Goal: Information Seeking & Learning: Check status

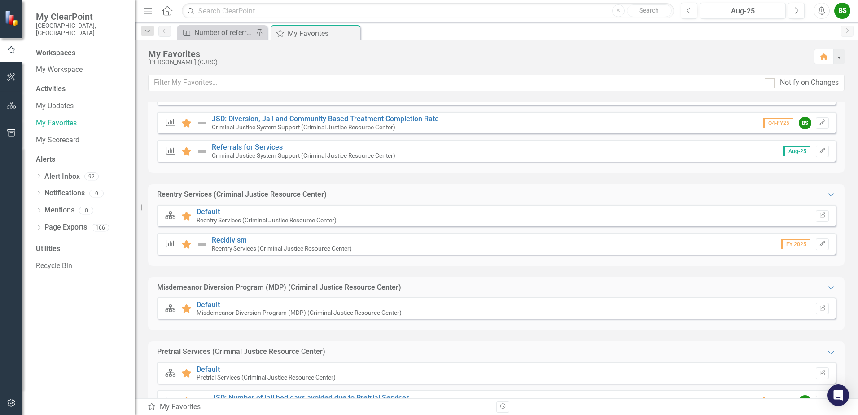
scroll to position [269, 0]
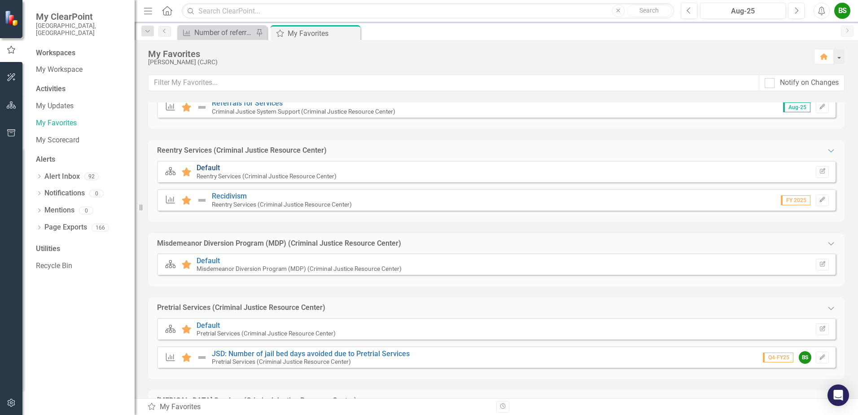
click at [216, 167] on link "Default" at bounding box center [207, 167] width 23 height 9
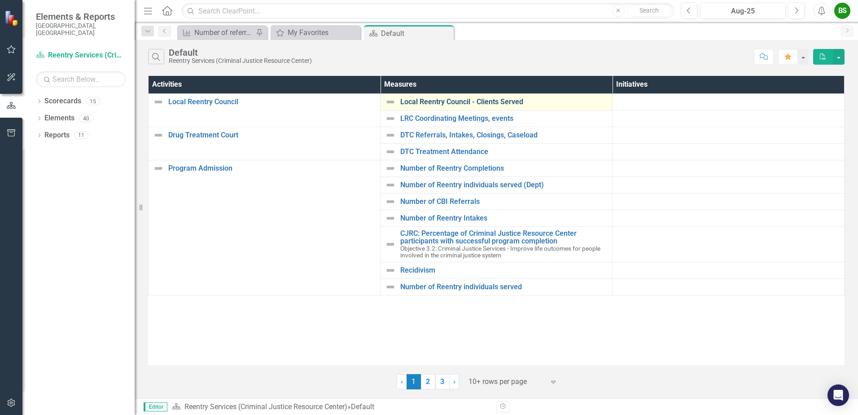
click at [495, 102] on link "Local Reentry Council - Clients Served" at bounding box center [503, 102] width 207 height 8
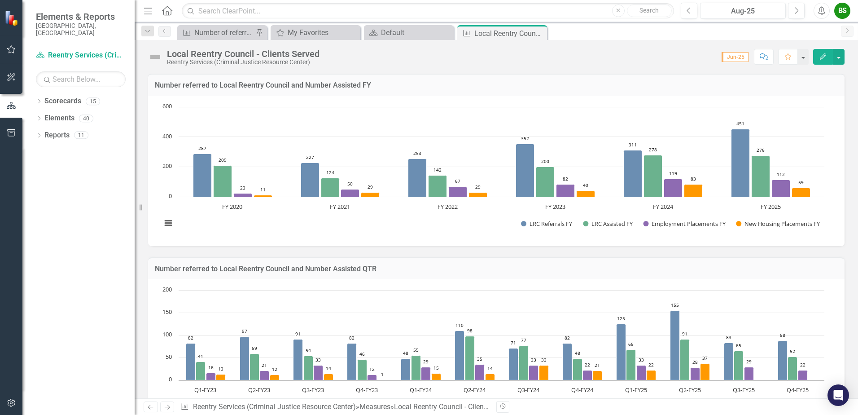
click at [0, 0] on icon "Close" at bounding box center [0, 0] width 0 height 0
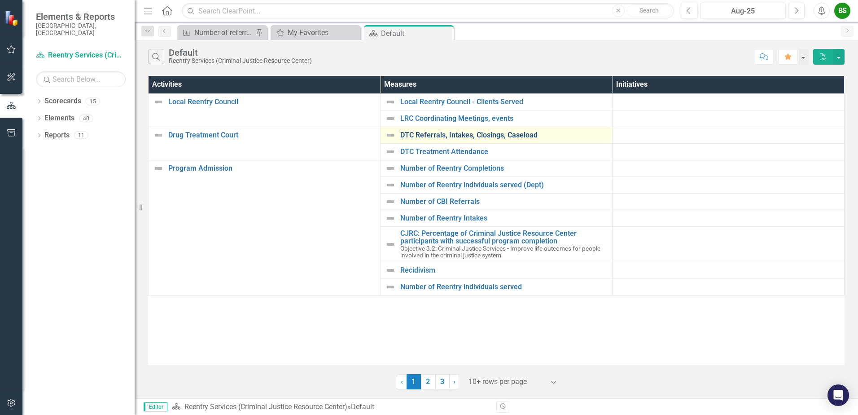
click at [497, 135] on link "DTC Referrals, Intakes, Closings, Caseload" at bounding box center [503, 135] width 207 height 8
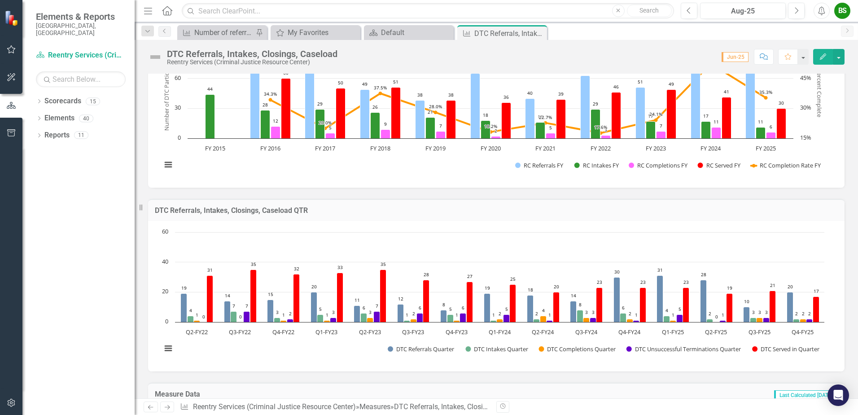
scroll to position [258, 0]
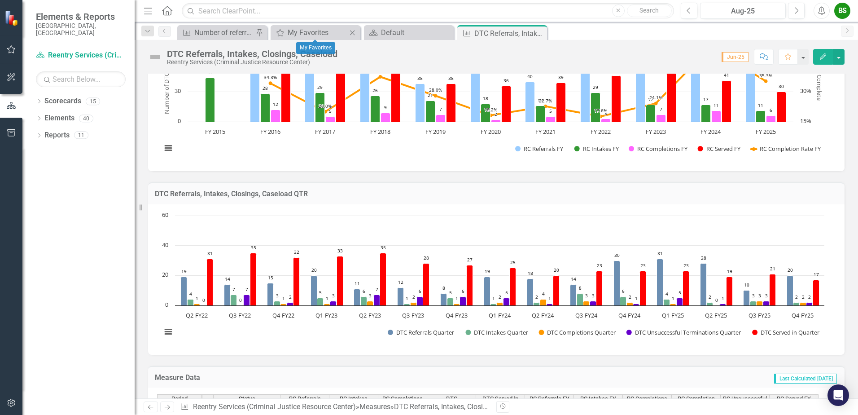
click at [321, 26] on div "My Favorites My Favorites Close" at bounding box center [316, 32] width 90 height 15
click at [399, 30] on div "Default" at bounding box center [410, 32] width 59 height 11
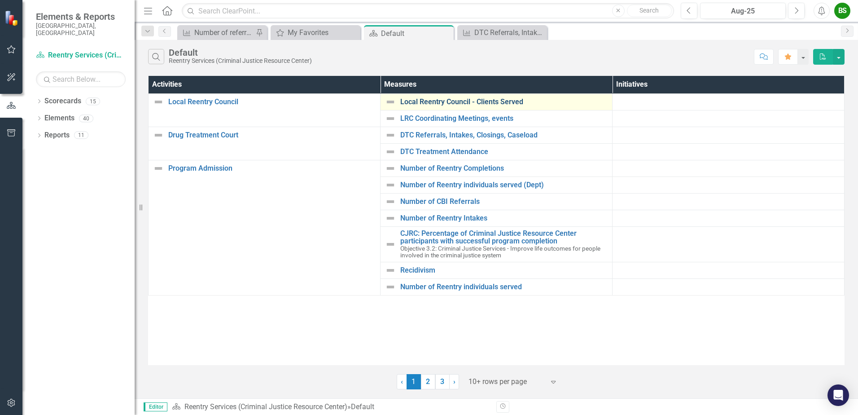
click at [448, 100] on link "Local Reentry Council - Clients Served" at bounding box center [503, 102] width 207 height 8
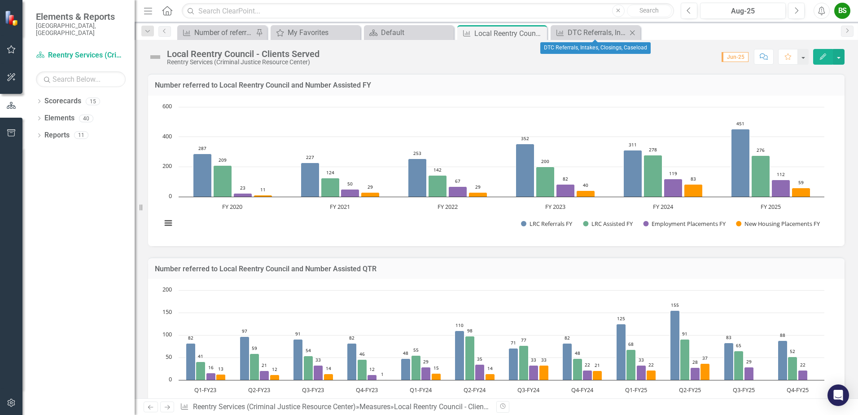
click at [633, 33] on icon at bounding box center [632, 32] width 5 height 5
click at [537, 32] on icon at bounding box center [538, 33] width 5 height 5
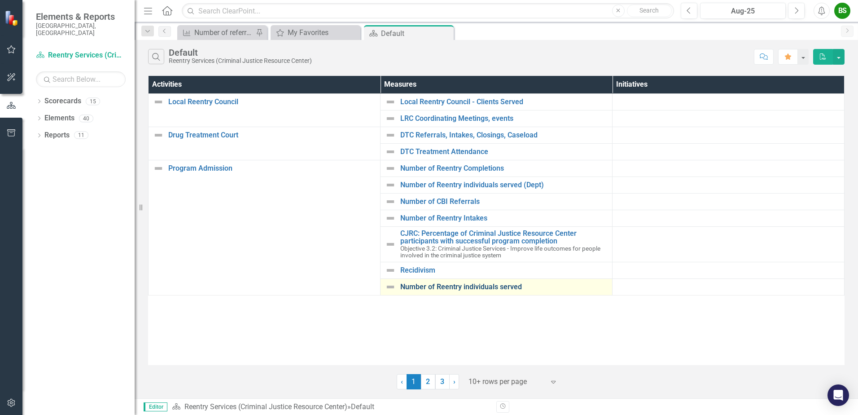
click at [441, 287] on link "Number of Reentry individuals served" at bounding box center [503, 287] width 207 height 8
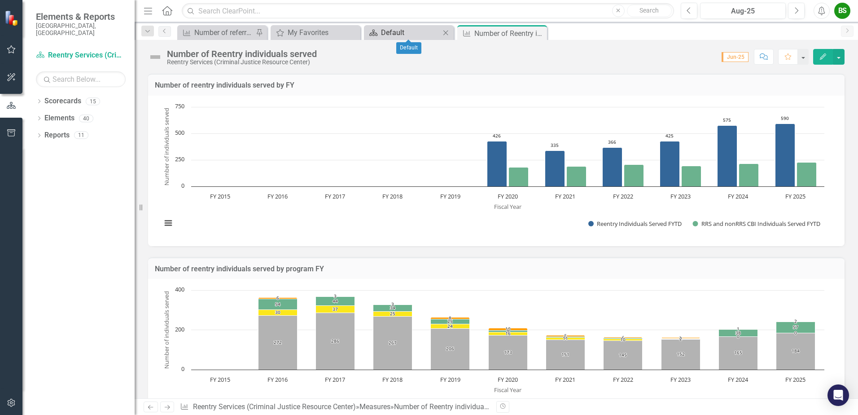
click at [384, 30] on div "Default" at bounding box center [410, 32] width 59 height 11
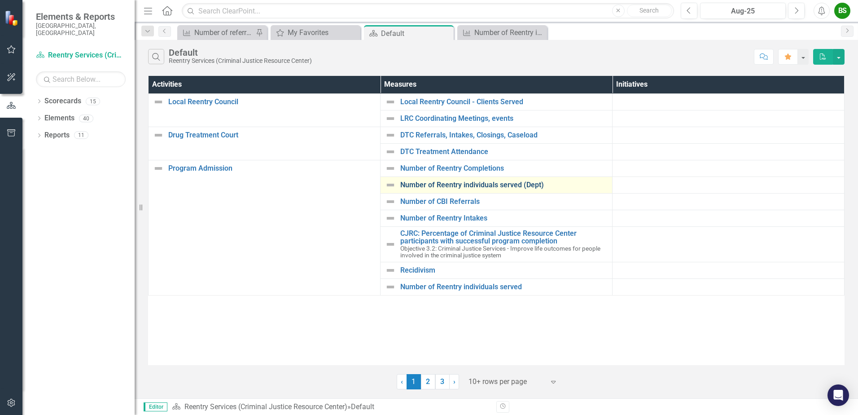
click at [469, 184] on link "Number of Reentry individuals served (Dept)" at bounding box center [503, 185] width 207 height 8
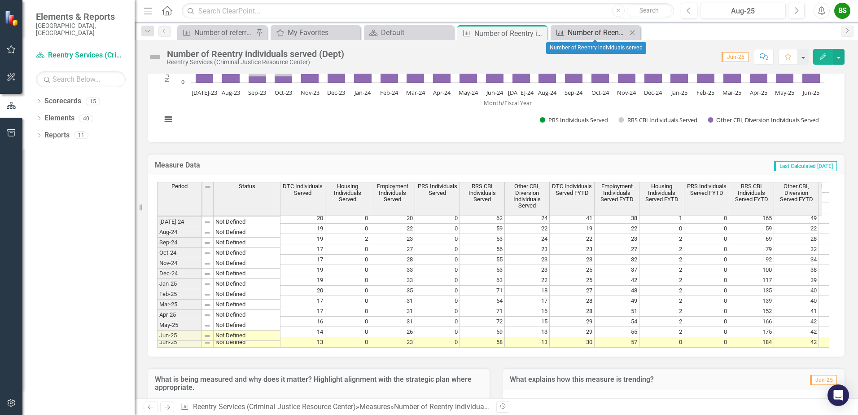
click at [590, 34] on div "Number of Reentry individuals served" at bounding box center [597, 32] width 59 height 11
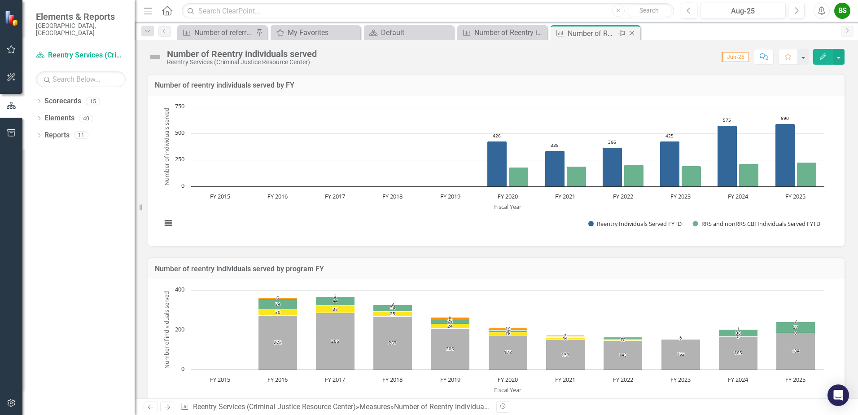
click at [634, 32] on icon "Close" at bounding box center [631, 33] width 9 height 7
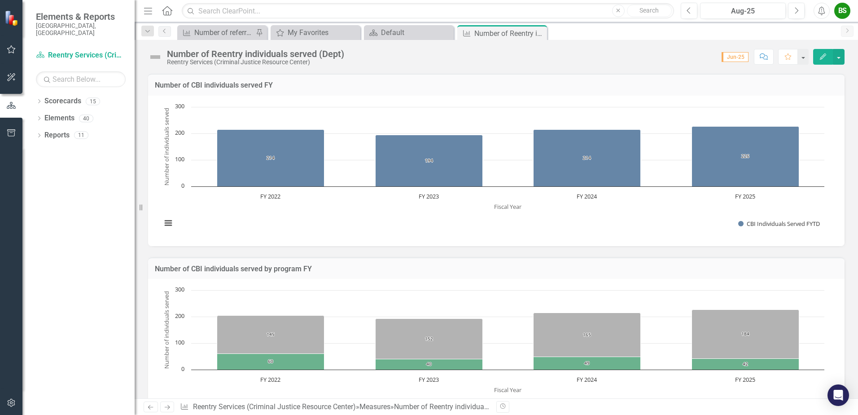
drag, startPoint x: 538, startPoint y: 32, endPoint x: 464, endPoint y: 26, distance: 74.7
click at [0, 0] on icon "Close" at bounding box center [0, 0] width 0 height 0
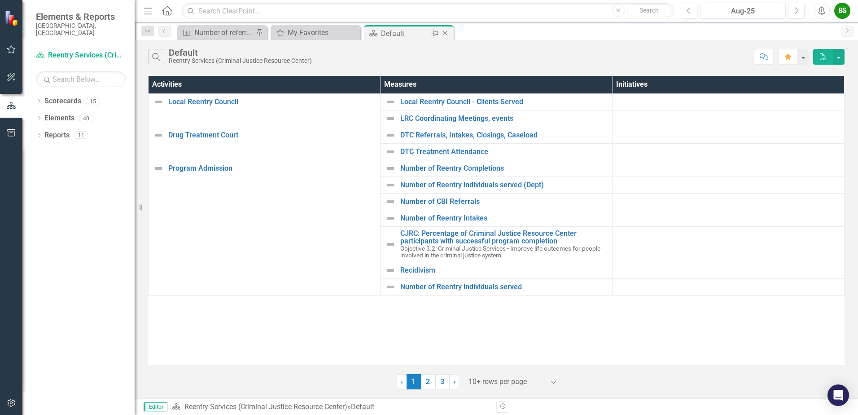
click at [415, 29] on div "Default" at bounding box center [405, 33] width 48 height 11
click at [317, 35] on div "My Favorites" at bounding box center [317, 32] width 59 height 11
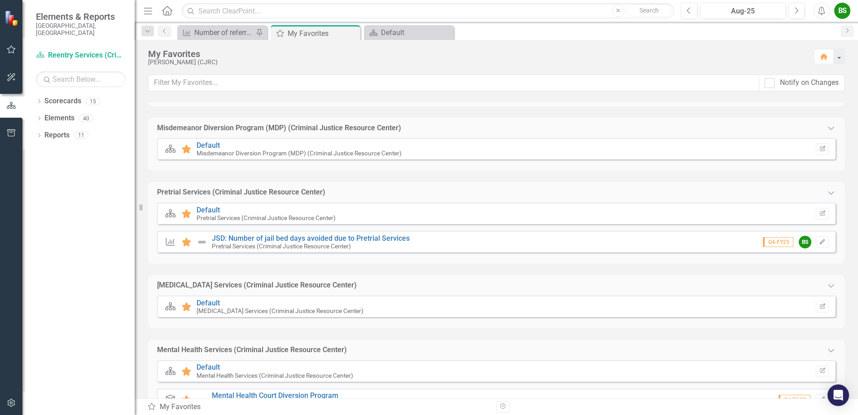
scroll to position [447, 0]
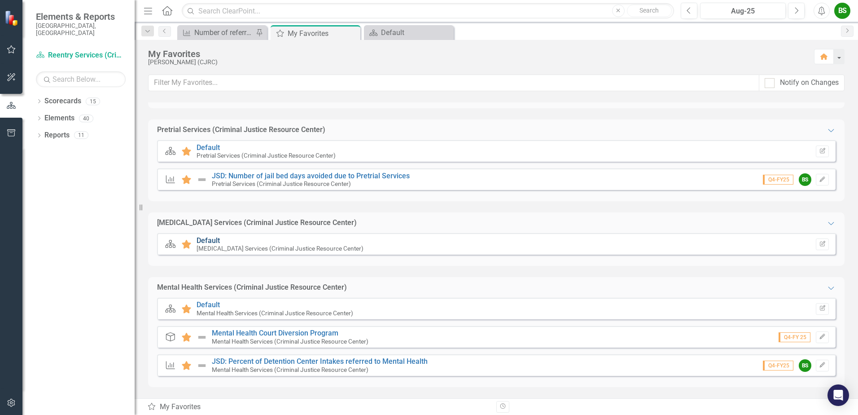
click at [211, 240] on link "Default" at bounding box center [207, 240] width 23 height 9
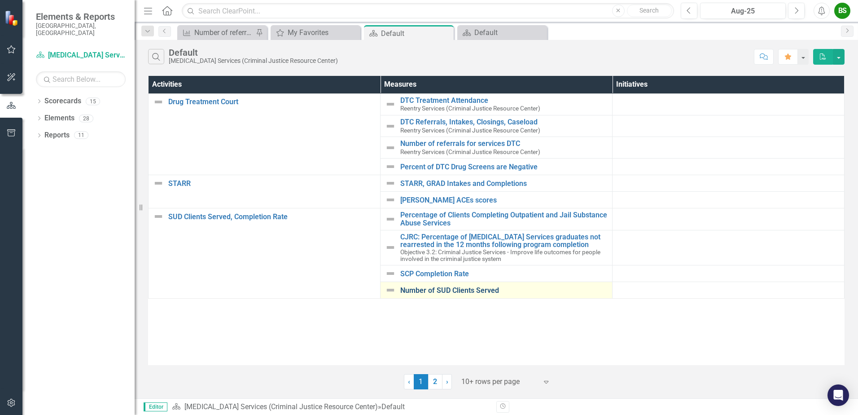
click at [454, 294] on link "Number of SUD Clients Served" at bounding box center [503, 290] width 207 height 8
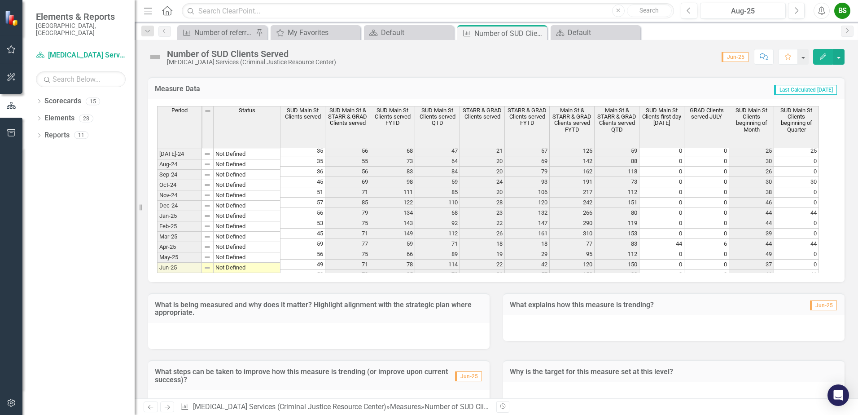
scroll to position [591, 0]
click at [376, 32] on icon "Scorecard" at bounding box center [373, 32] width 9 height 7
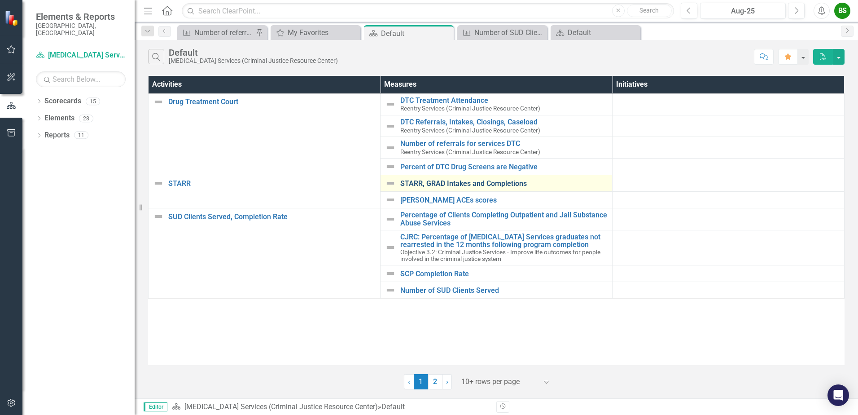
click at [437, 180] on link "STARR, GRAD Intakes and Completions" at bounding box center [503, 183] width 207 height 8
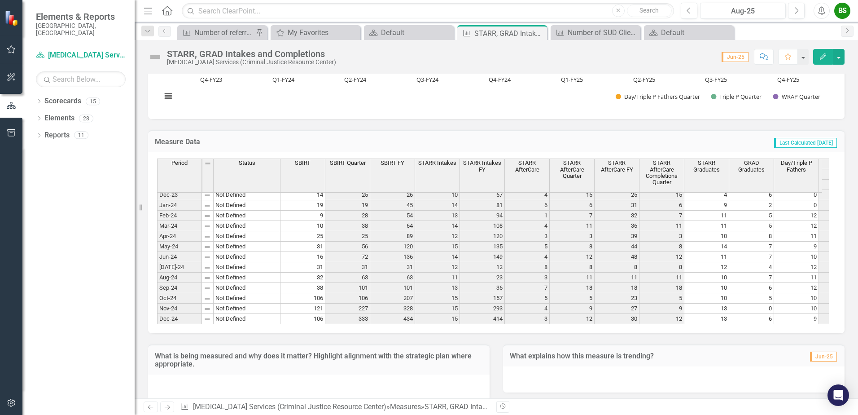
scroll to position [662, 0]
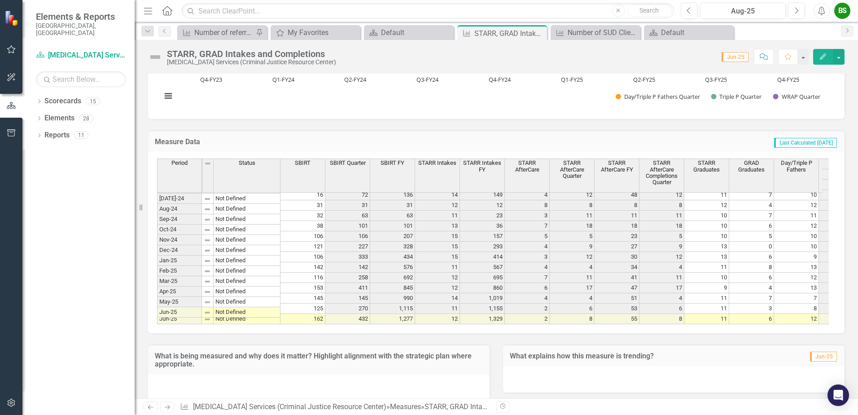
click at [450, 200] on tbody "Aug-22 Not Defined 0 0 15 27 2 8 8 8 11 9 0 0 8 8 18 5 0 11 9 14 27 0 Sep-22 No…" at bounding box center [734, 143] width 1155 height 362
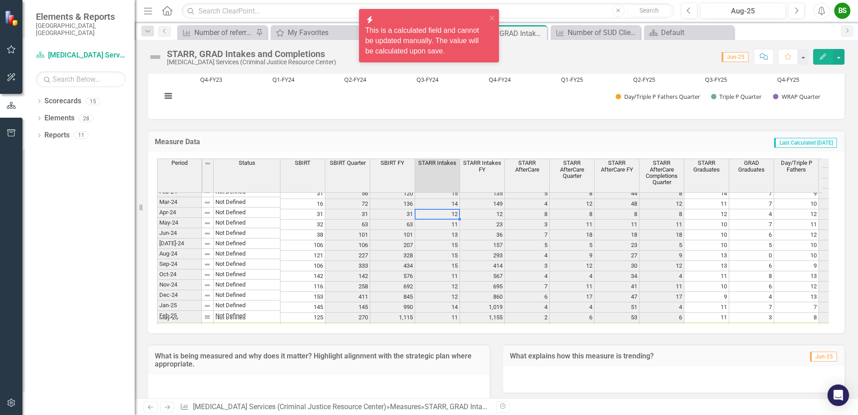
scroll to position [681, 0]
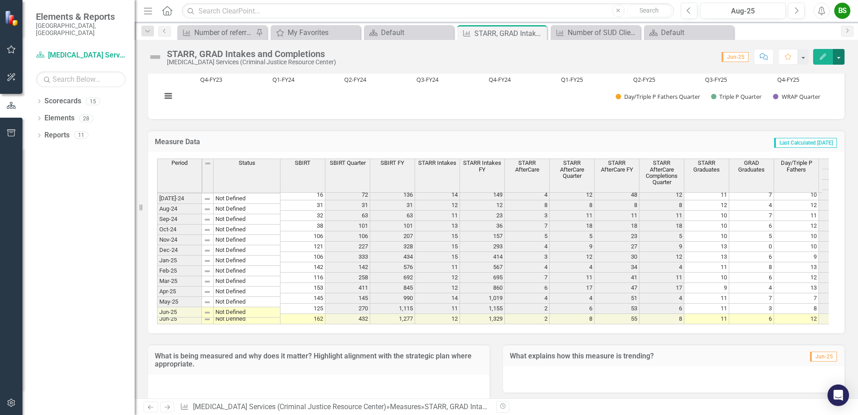
click at [842, 54] on button "button" at bounding box center [839, 57] width 12 height 16
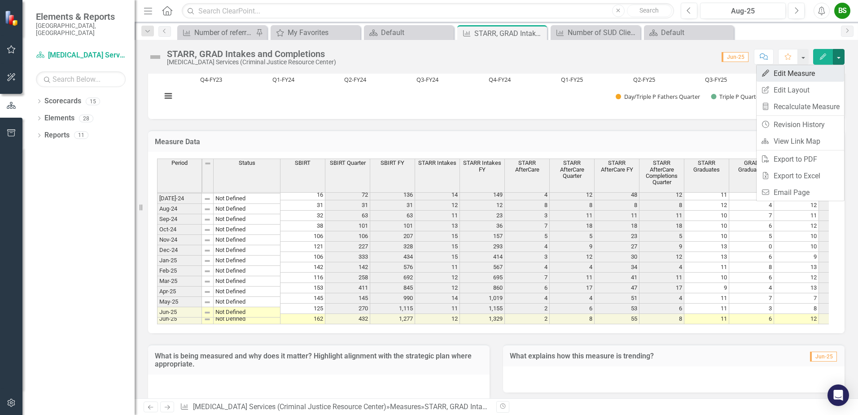
click at [791, 72] on link "Edit Edit Measure" at bounding box center [799, 73] width 87 height 17
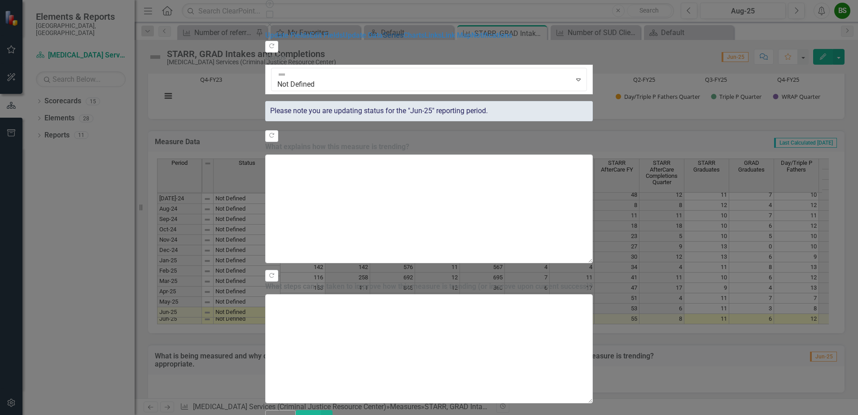
click at [383, 39] on link "Series" at bounding box center [393, 35] width 21 height 9
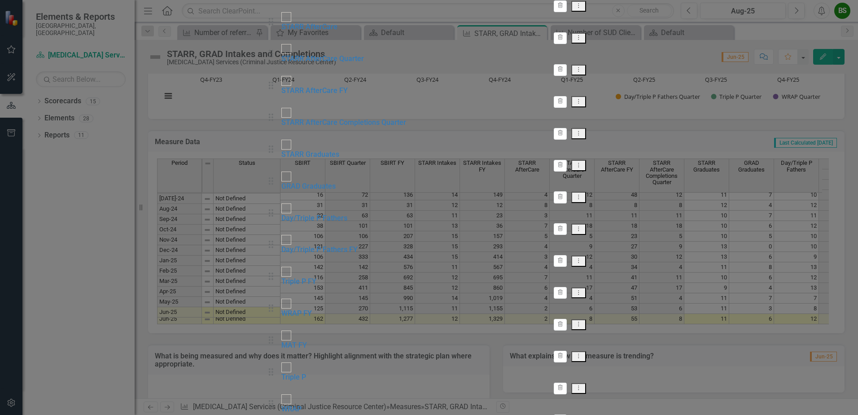
checkbox input "false"
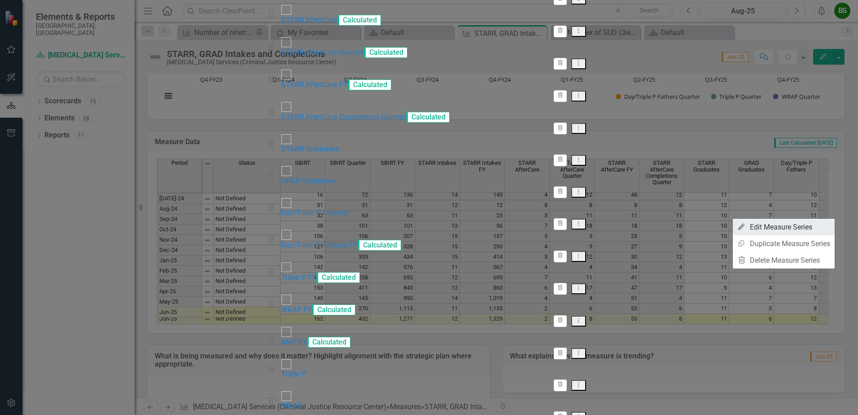
click at [766, 227] on link "Edit Edit Measure Series" at bounding box center [784, 226] width 102 height 17
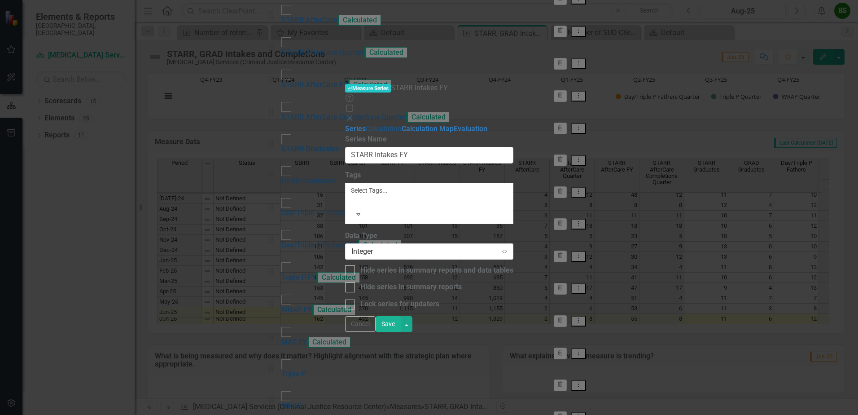
click at [366, 124] on link "Calculation" at bounding box center [384, 128] width 36 height 9
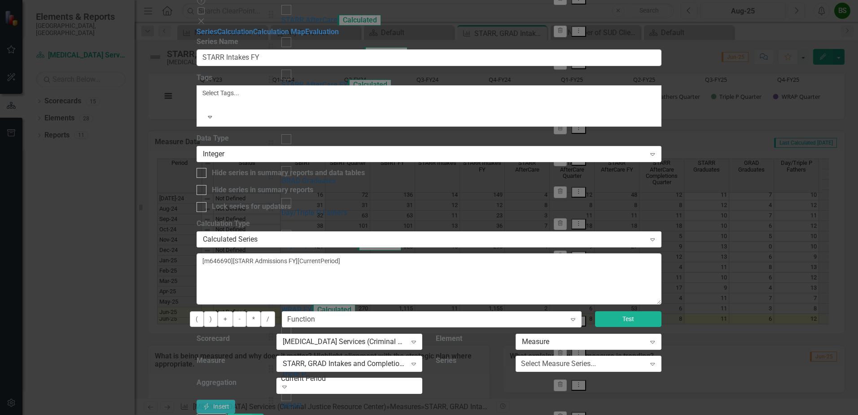
click at [661, 311] on button "Test" at bounding box center [628, 319] width 66 height 16
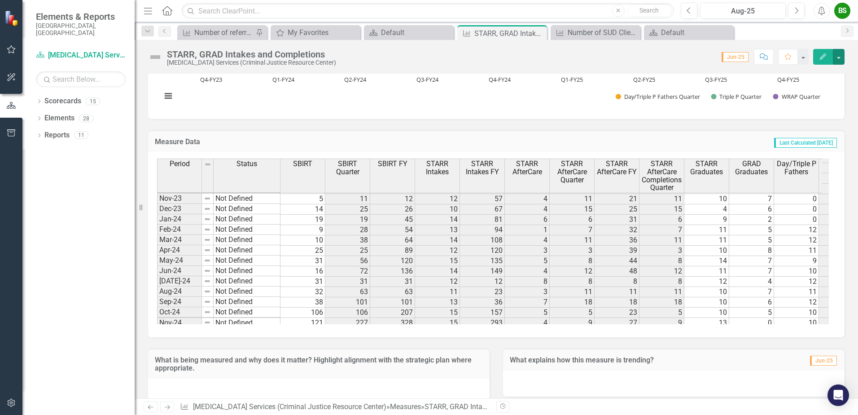
scroll to position [636, 0]
click at [602, 30] on div "Number of SUD Clients Served" at bounding box center [597, 32] width 59 height 11
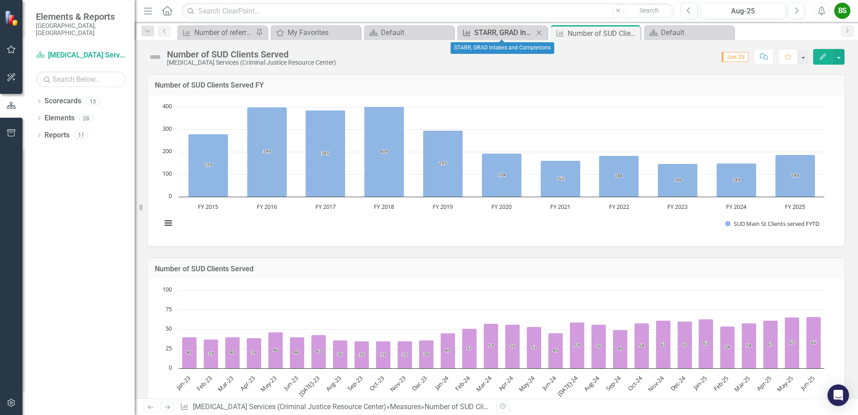
click at [477, 30] on div "STARR, GRAD Intakes and Completions" at bounding box center [503, 32] width 59 height 11
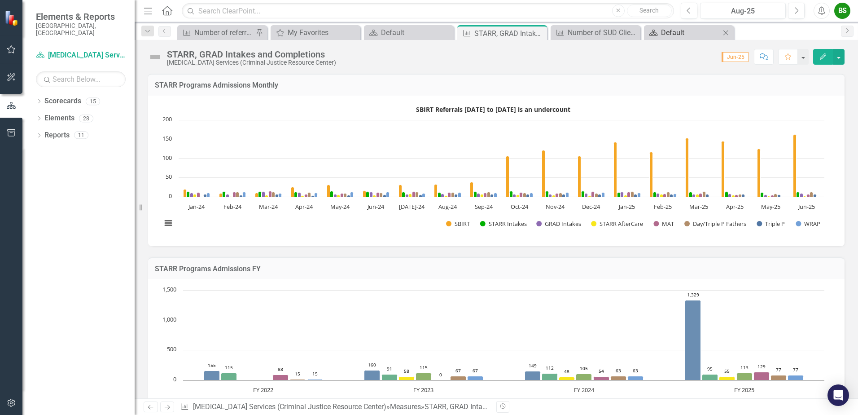
click at [673, 32] on div "Default" at bounding box center [690, 32] width 59 height 11
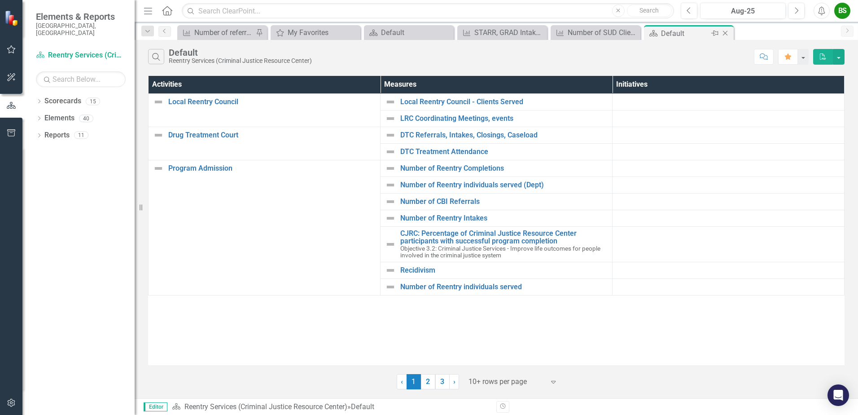
click at [725, 32] on icon "Close" at bounding box center [724, 33] width 9 height 7
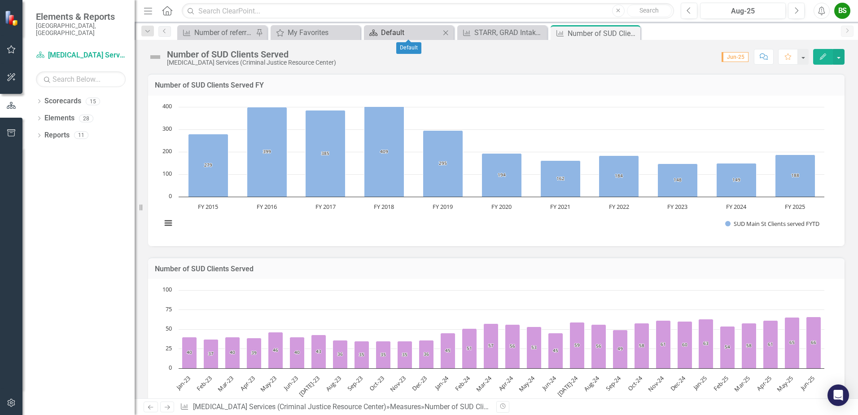
click at [420, 32] on div "Default" at bounding box center [410, 32] width 59 height 11
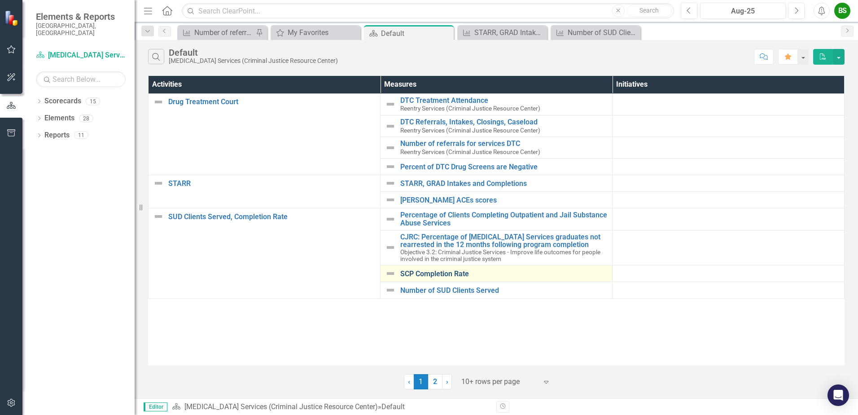
click at [446, 278] on link "SCP Completion Rate" at bounding box center [503, 274] width 207 height 8
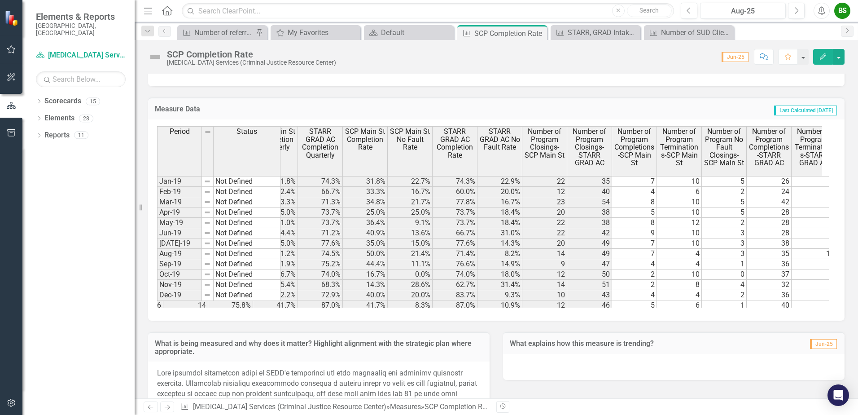
scroll to position [0, 394]
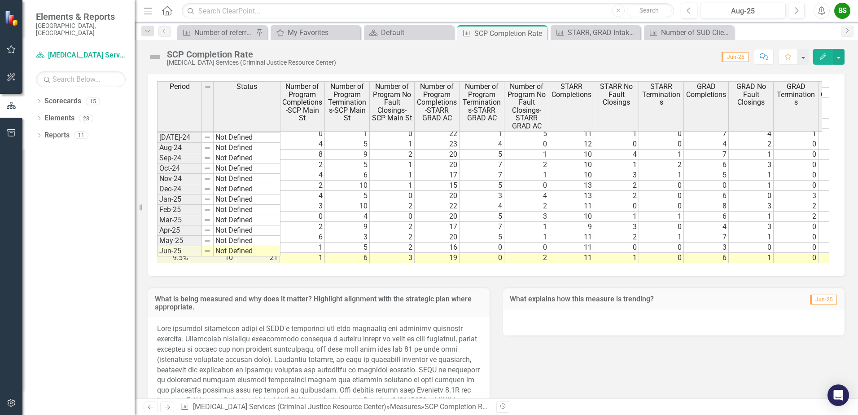
click at [452, 276] on div "What is being measured and why does it matter? Highlight alignment with the str…" at bounding box center [318, 401] width 355 height 251
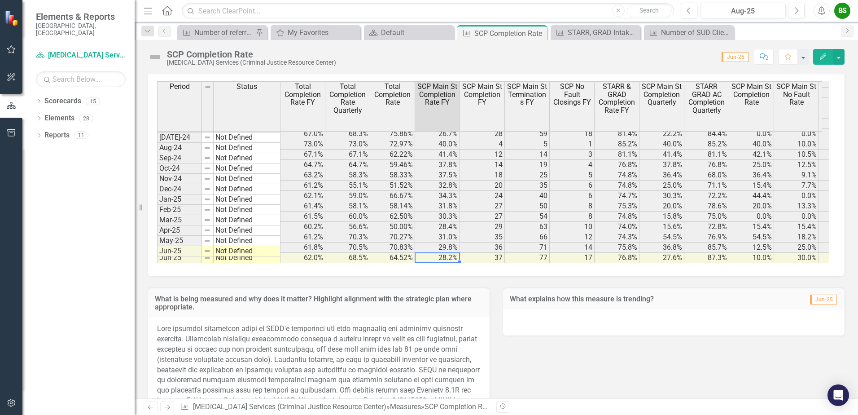
click at [449, 253] on td "28.2%" at bounding box center [437, 258] width 45 height 10
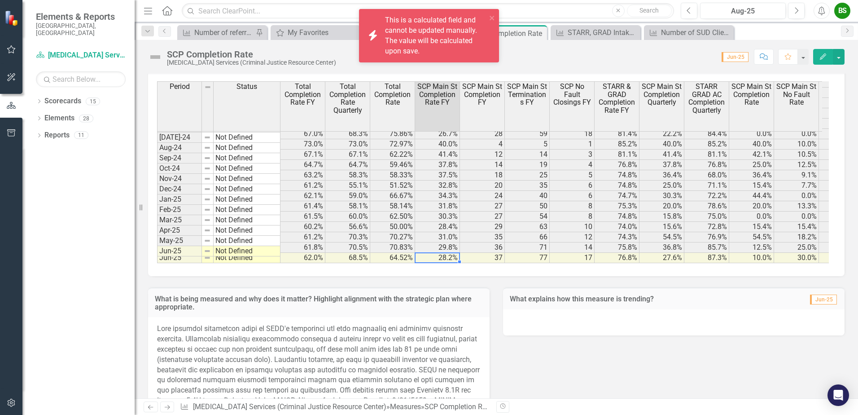
click at [480, 253] on td "37" at bounding box center [482, 258] width 45 height 10
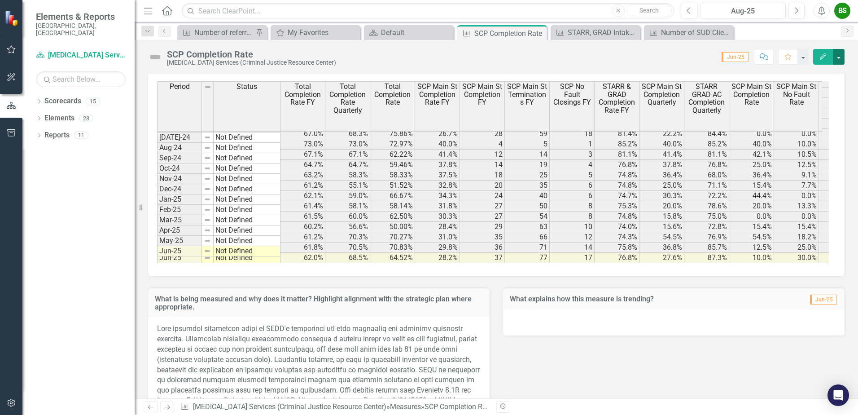
click at [840, 53] on button "button" at bounding box center [839, 57] width 12 height 16
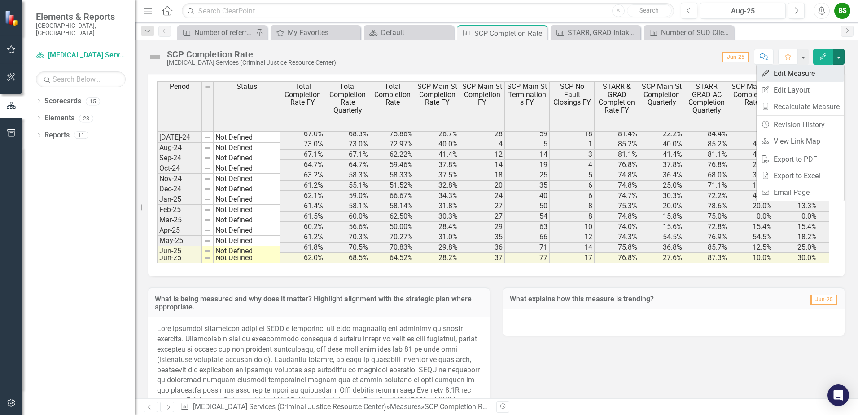
click at [789, 71] on link "Edit Edit Measure" at bounding box center [799, 73] width 87 height 17
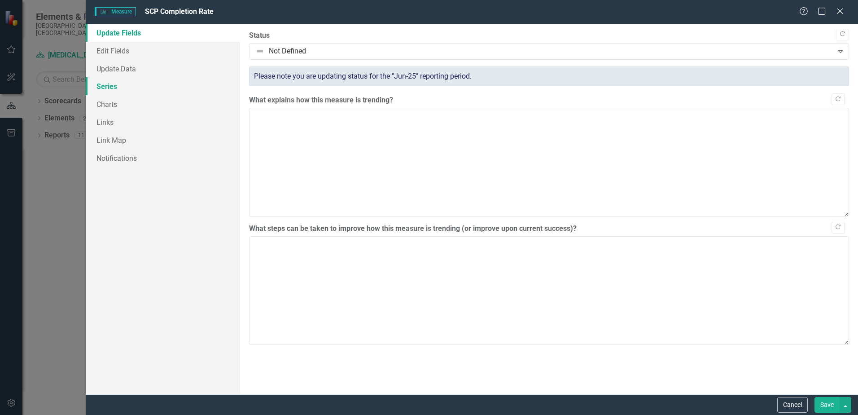
click at [108, 86] on link "Series" at bounding box center [163, 86] width 154 height 18
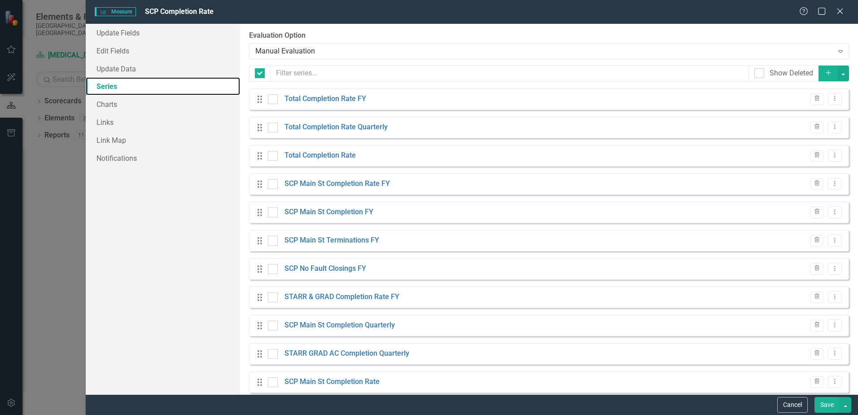
checkbox input "false"
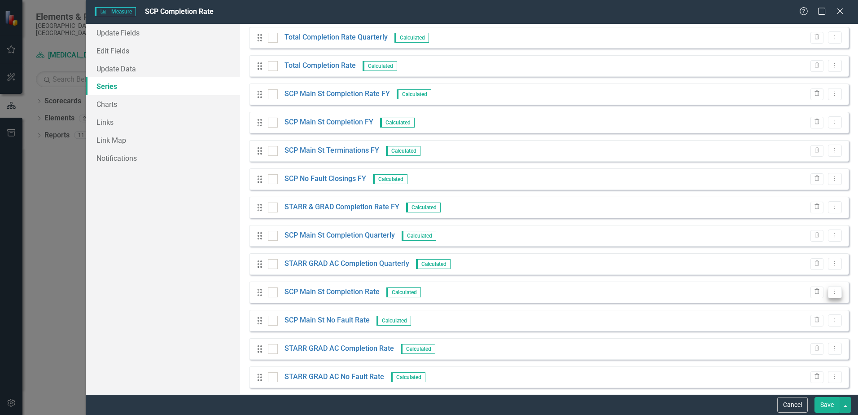
click at [833, 296] on button "Dropdown Menu" at bounding box center [835, 292] width 14 height 12
click at [784, 304] on link "Edit Edit Measure Series" at bounding box center [784, 306] width 102 height 17
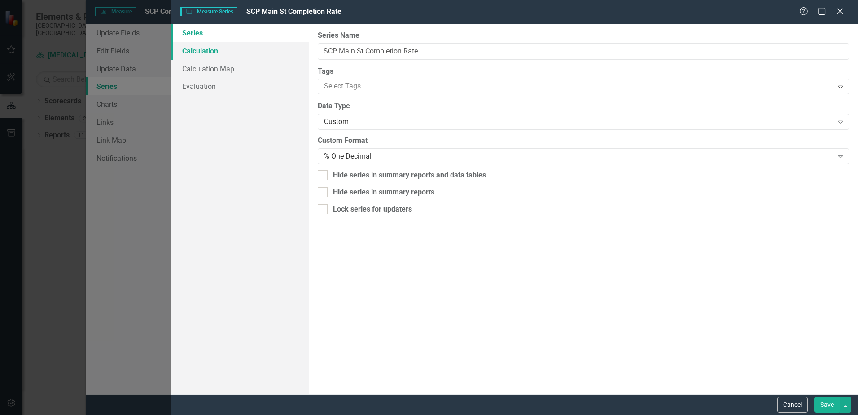
click at [203, 49] on link "Calculation" at bounding box center [239, 51] width 137 height 18
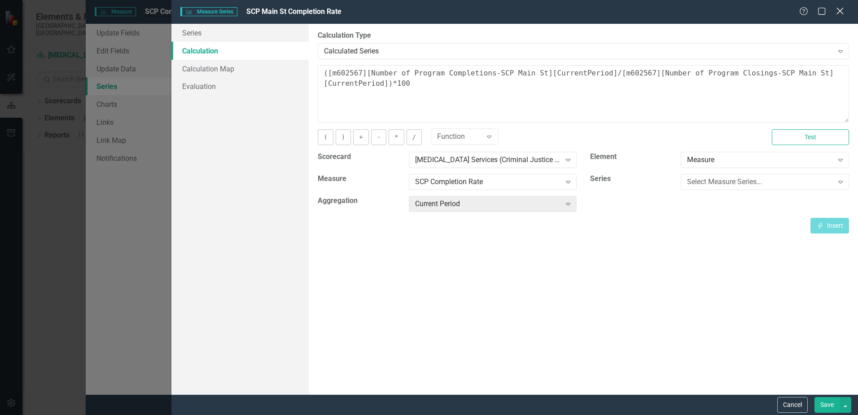
click at [842, 7] on icon "Close" at bounding box center [839, 11] width 11 height 9
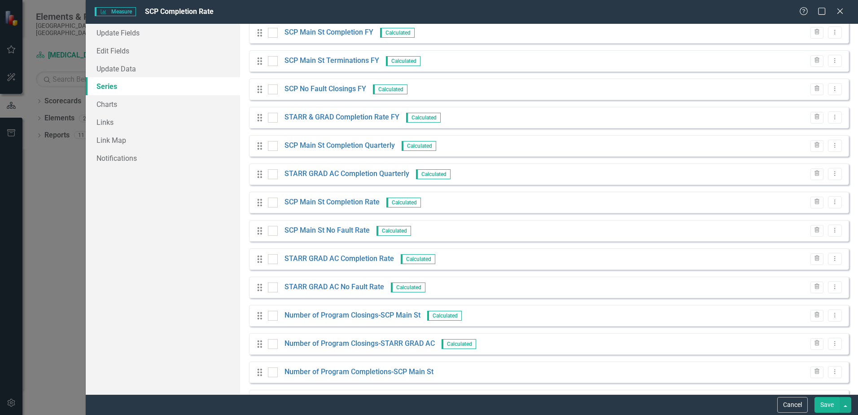
scroll to position [135, 0]
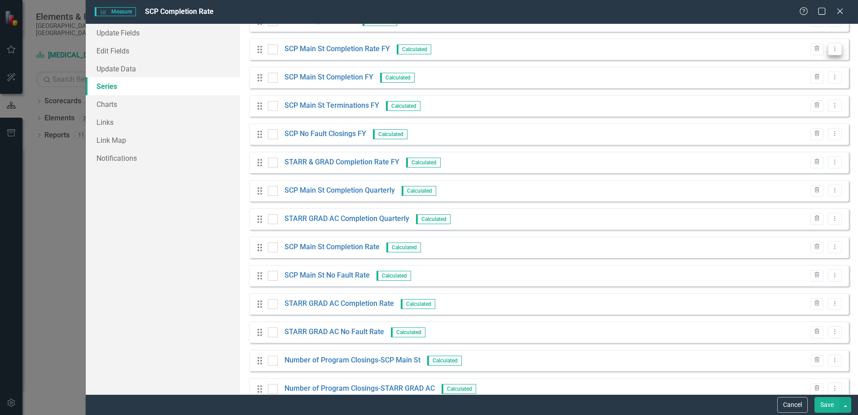
click at [833, 47] on button "Dropdown Menu" at bounding box center [835, 49] width 14 height 12
click at [774, 68] on link "Edit Edit Measure Series" at bounding box center [784, 64] width 102 height 17
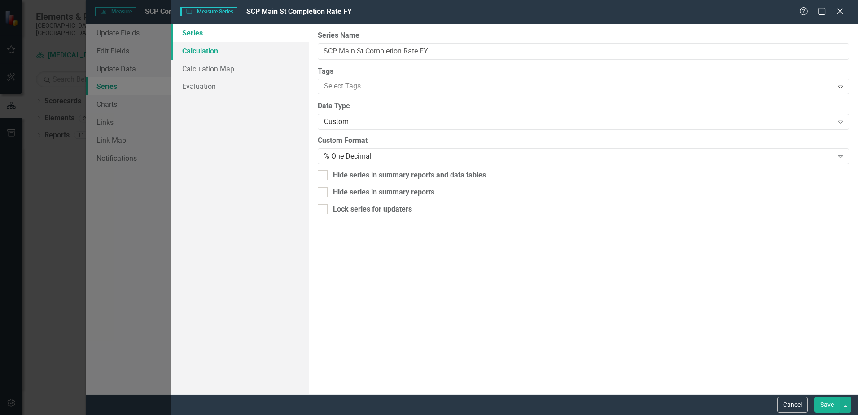
click at [208, 49] on link "Calculation" at bounding box center [239, 51] width 137 height 18
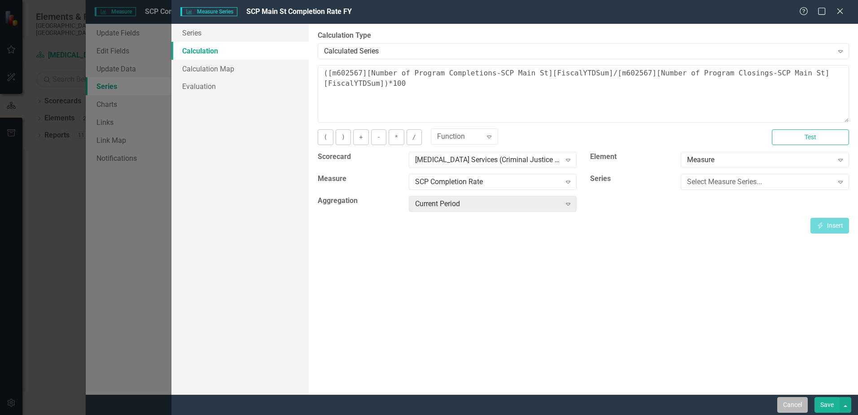
click at [798, 405] on button "Cancel" at bounding box center [792, 405] width 31 height 16
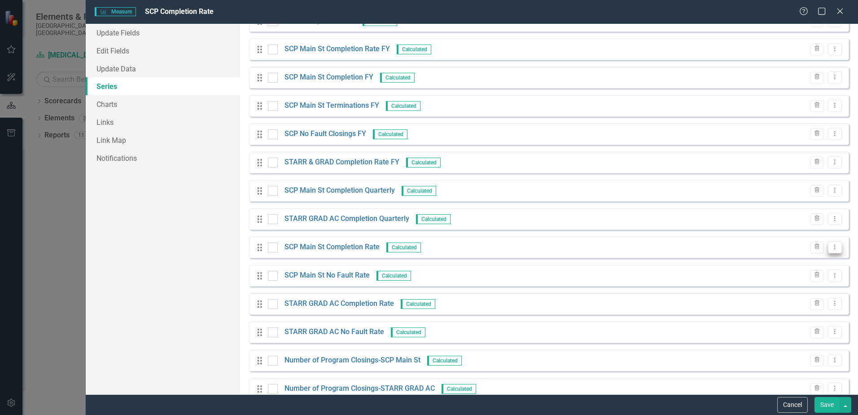
click at [831, 249] on icon "Dropdown Menu" at bounding box center [835, 247] width 8 height 6
click at [779, 262] on link "Edit Edit Measure Series" at bounding box center [784, 261] width 102 height 17
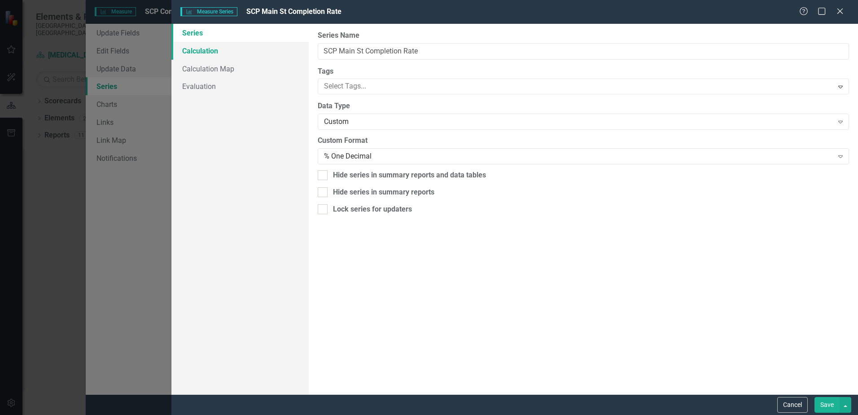
click at [195, 49] on link "Calculation" at bounding box center [239, 51] width 137 height 18
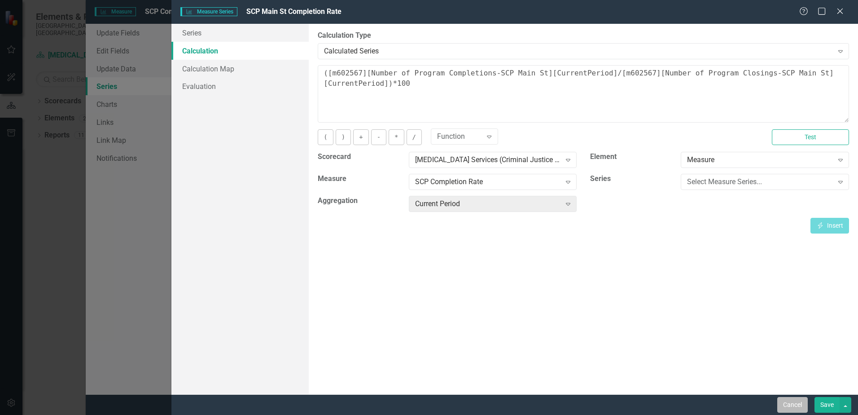
click at [787, 405] on button "Cancel" at bounding box center [792, 405] width 31 height 16
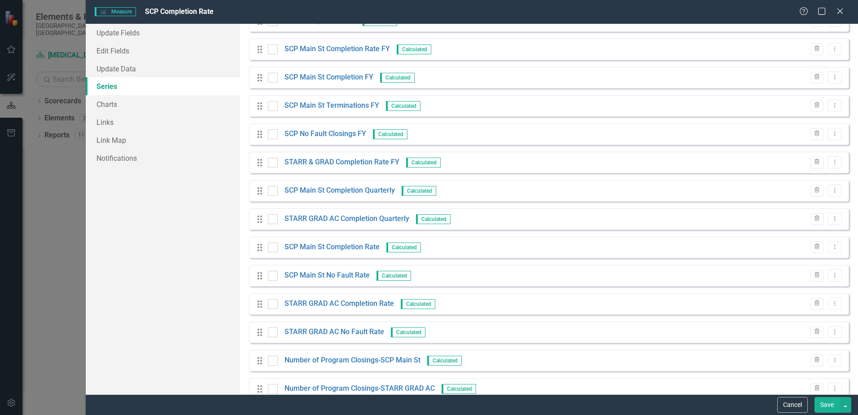
scroll to position [179, 0]
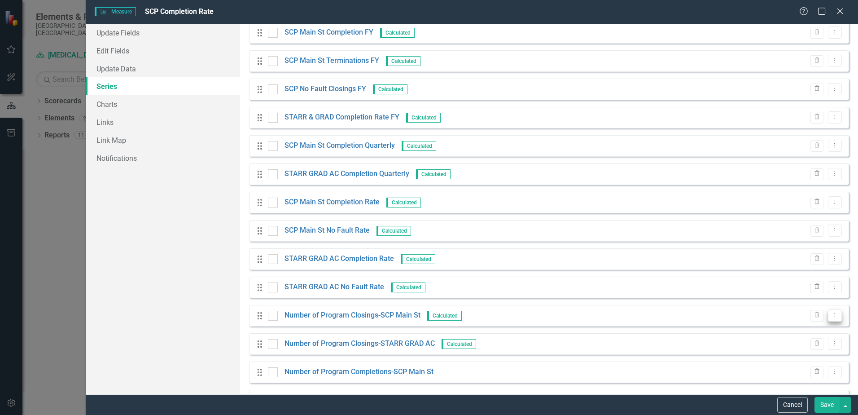
click at [830, 318] on button "Dropdown Menu" at bounding box center [835, 315] width 14 height 12
click at [784, 326] on link "Edit Edit Measure Series" at bounding box center [784, 330] width 102 height 17
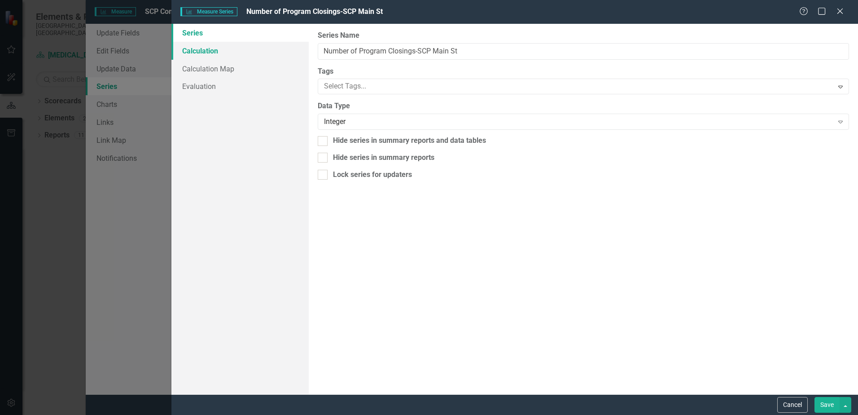
click at [205, 52] on link "Calculation" at bounding box center [239, 51] width 137 height 18
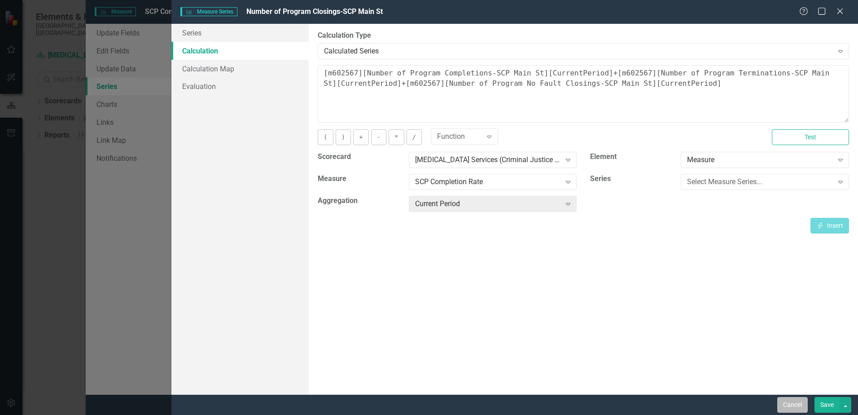
click at [794, 403] on button "Cancel" at bounding box center [792, 405] width 31 height 16
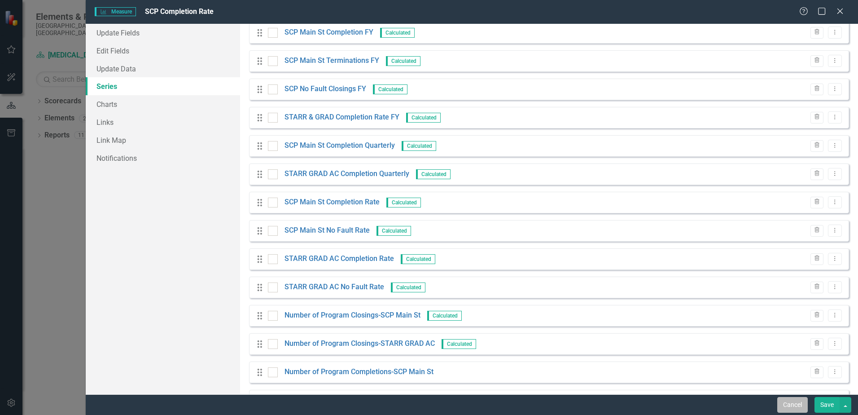
click at [784, 403] on button "Cancel" at bounding box center [792, 405] width 31 height 16
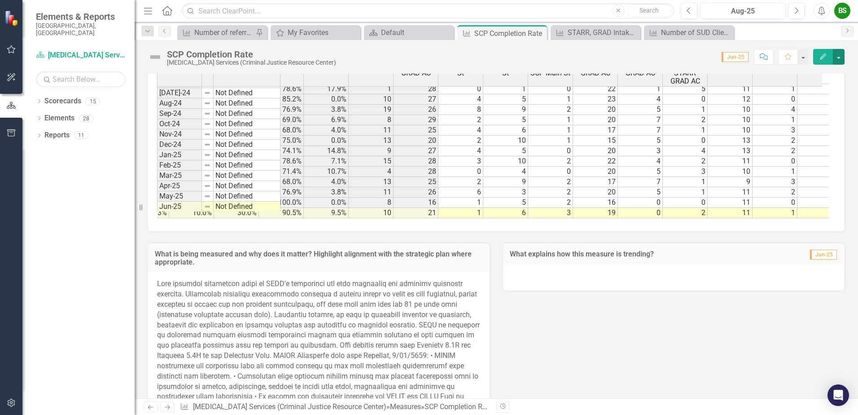
scroll to position [681, 0]
click at [844, 58] on button "button" at bounding box center [839, 57] width 12 height 16
click at [797, 70] on link "Edit Edit Measure" at bounding box center [799, 73] width 87 height 17
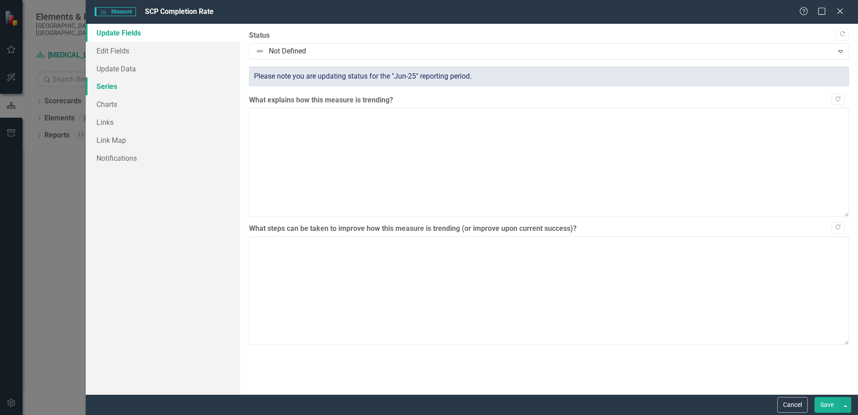
click at [101, 89] on link "Series" at bounding box center [163, 86] width 154 height 18
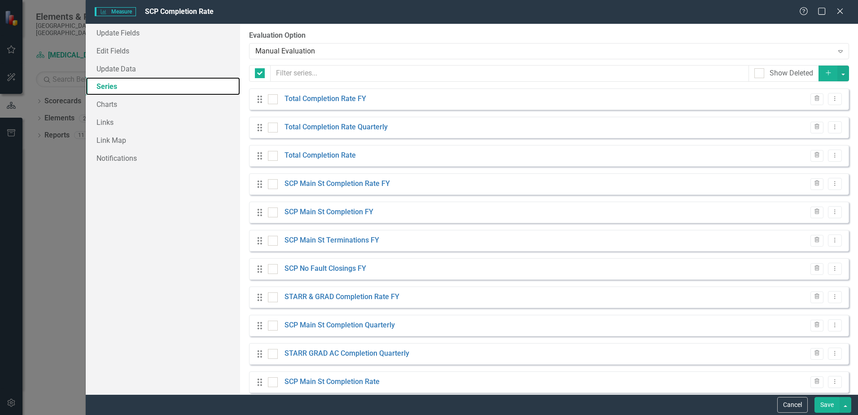
checkbox input "false"
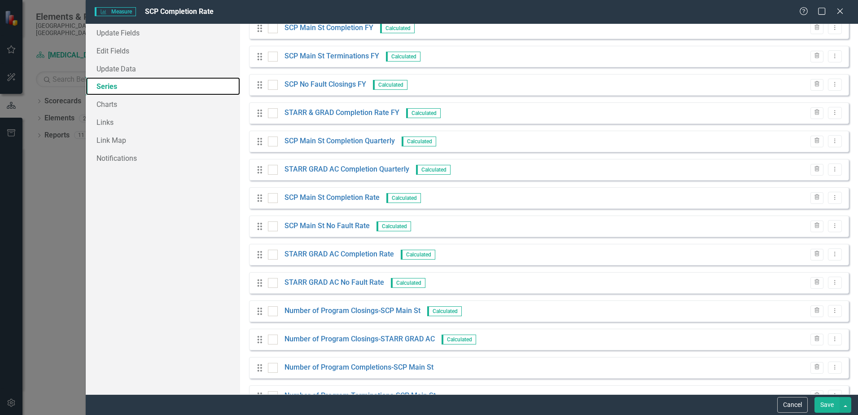
scroll to position [174, 0]
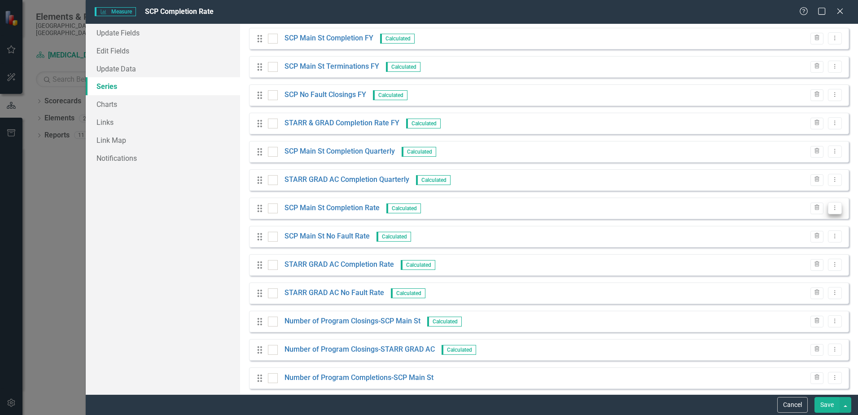
click at [831, 205] on icon "Dropdown Menu" at bounding box center [835, 208] width 8 height 6
click at [789, 223] on link "Edit Edit Measure Series" at bounding box center [784, 222] width 102 height 17
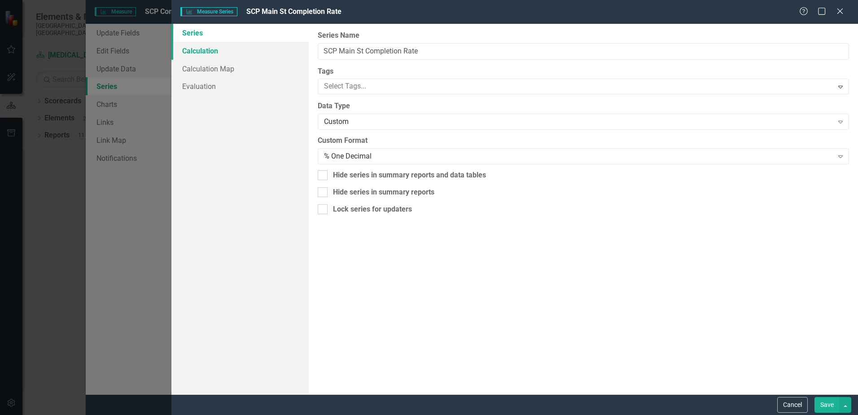
click at [207, 52] on link "Calculation" at bounding box center [239, 51] width 137 height 18
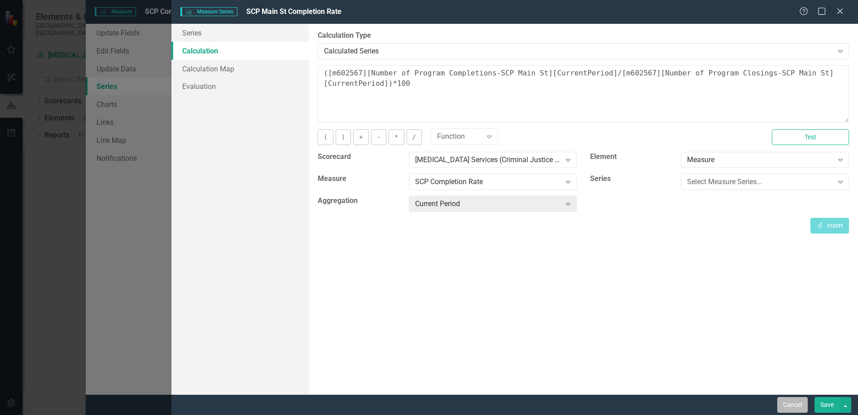
click at [785, 402] on button "Cancel" at bounding box center [792, 405] width 31 height 16
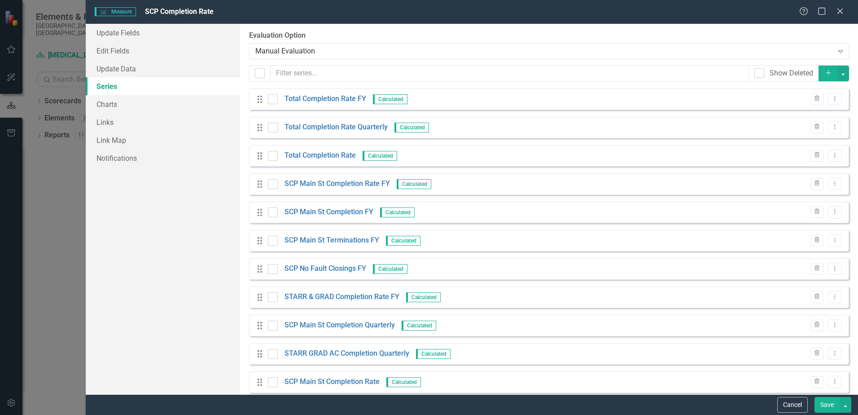
scroll to position [174, 0]
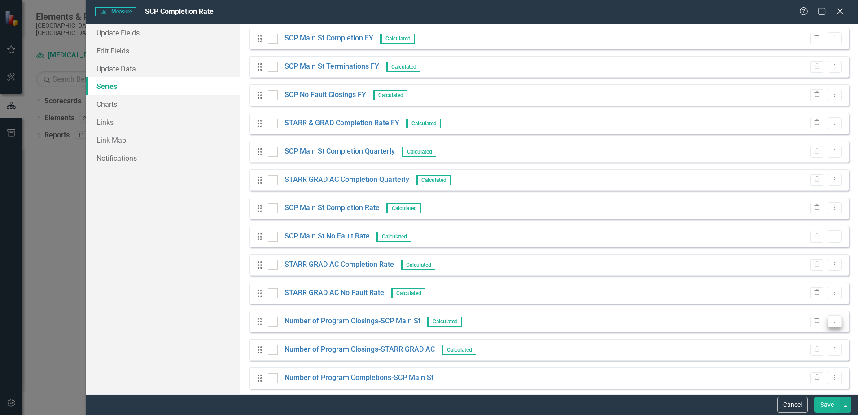
click at [831, 319] on icon "Dropdown Menu" at bounding box center [835, 321] width 8 height 6
click at [793, 335] on link "Edit Edit Measure Series" at bounding box center [784, 335] width 102 height 17
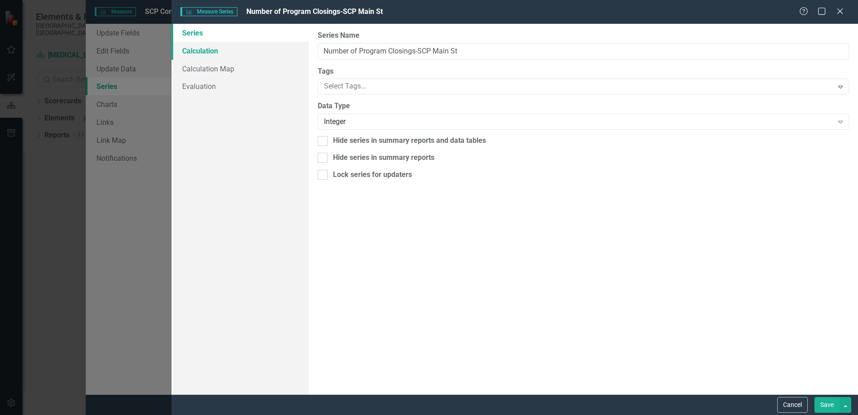
click at [191, 50] on link "Calculation" at bounding box center [239, 51] width 137 height 18
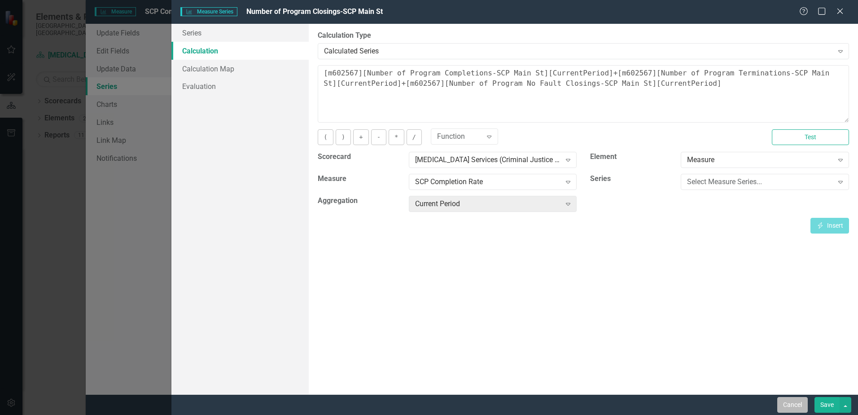
click at [800, 406] on button "Cancel" at bounding box center [792, 405] width 31 height 16
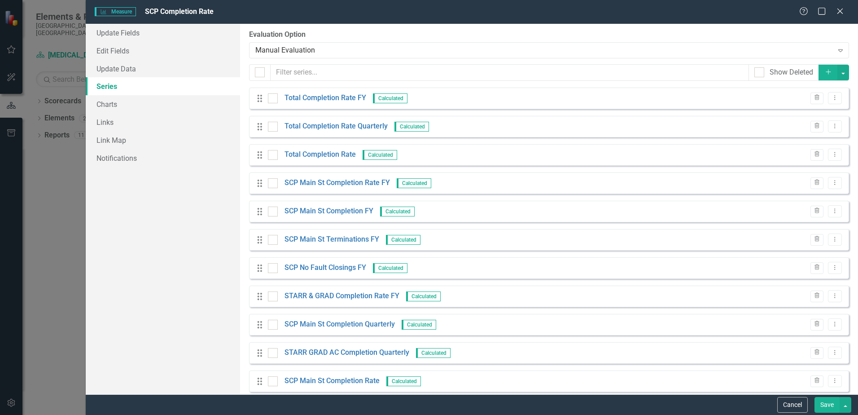
scroll to position [0, 0]
click at [789, 404] on button "Cancel" at bounding box center [792, 405] width 31 height 16
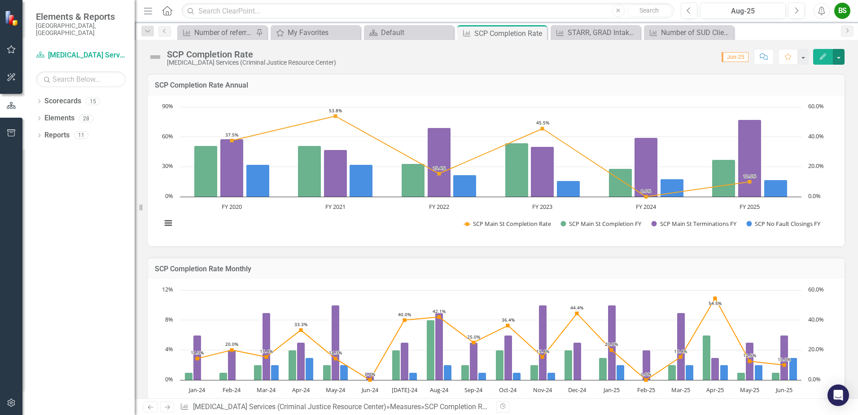
scroll to position [21, 0]
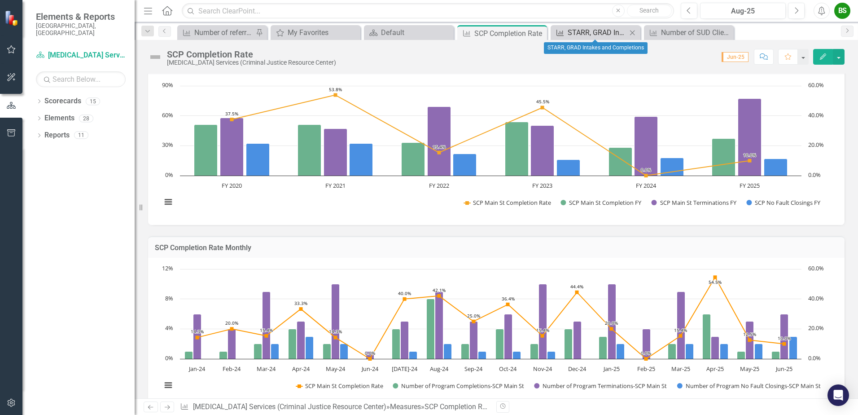
click at [580, 29] on div "STARR, GRAD Intakes and Completions" at bounding box center [597, 32] width 59 height 11
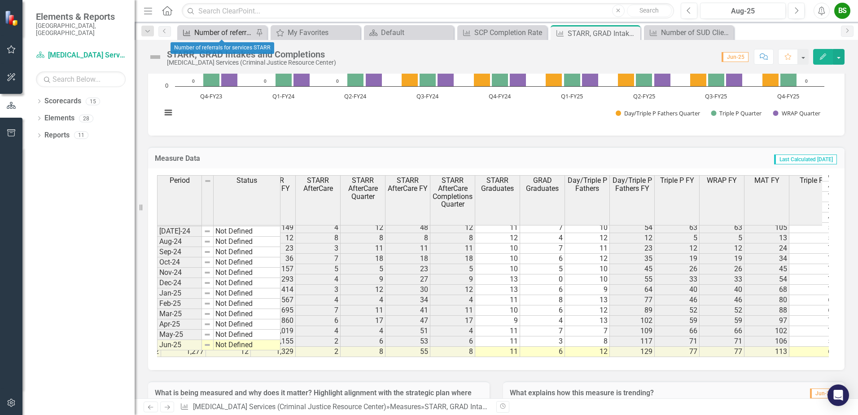
click at [231, 31] on div "Number of referrals for services STARR" at bounding box center [223, 32] width 59 height 11
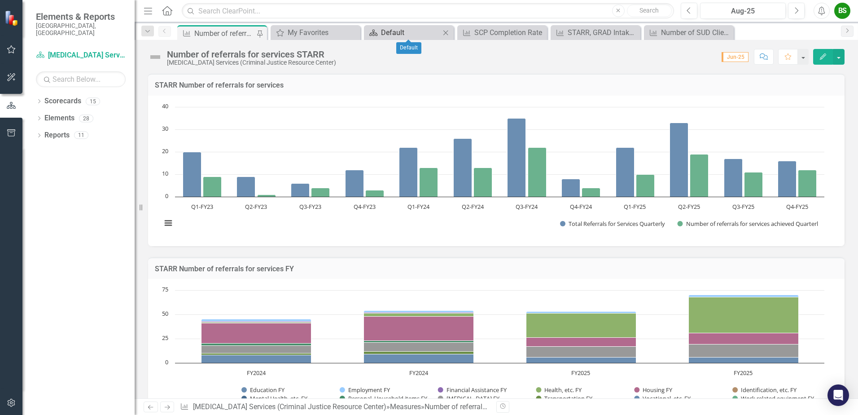
click at [390, 33] on div "Default" at bounding box center [410, 32] width 59 height 11
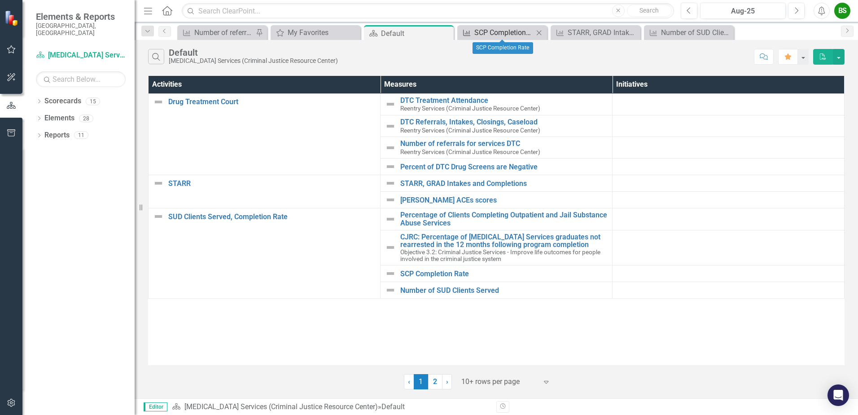
click at [506, 33] on div "SCP Completion Rate" at bounding box center [503, 32] width 59 height 11
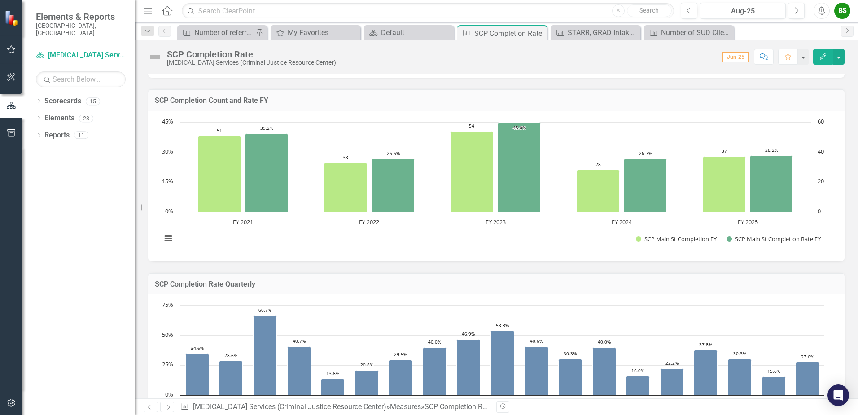
scroll to position [348, 0]
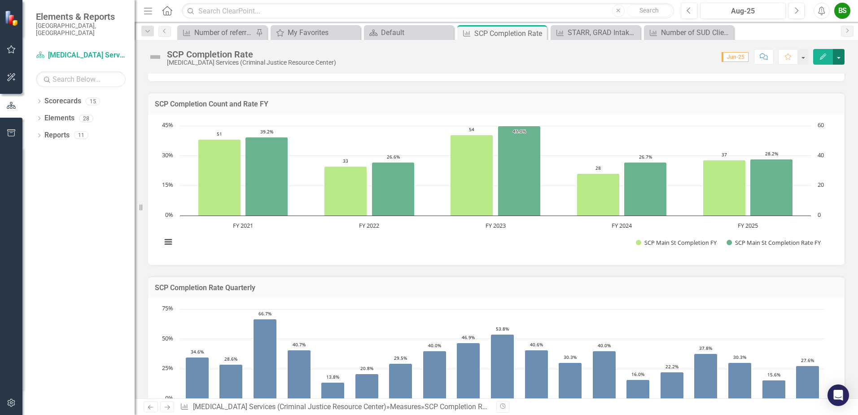
click at [842, 55] on button "button" at bounding box center [839, 57] width 12 height 16
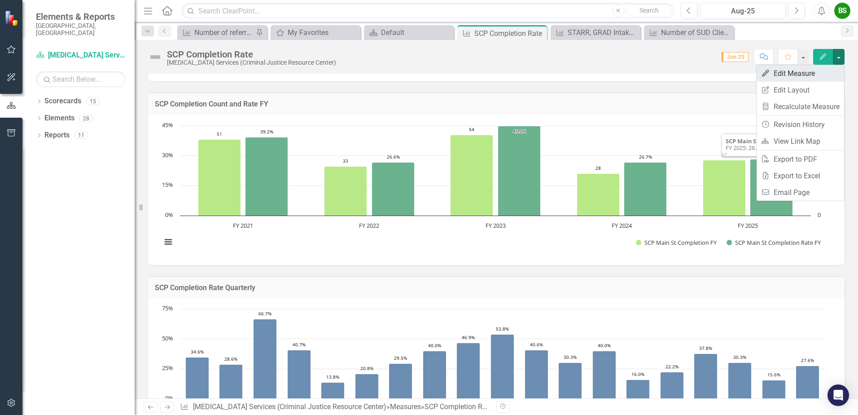
click at [792, 73] on link "Edit Edit Measure" at bounding box center [799, 73] width 87 height 17
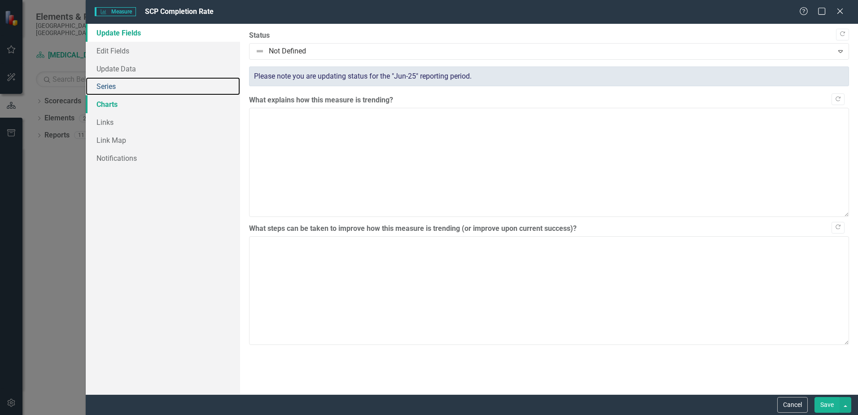
drag, startPoint x: 109, startPoint y: 87, endPoint x: 191, endPoint y: 111, distance: 85.2
click at [109, 87] on link "Series" at bounding box center [163, 86] width 154 height 18
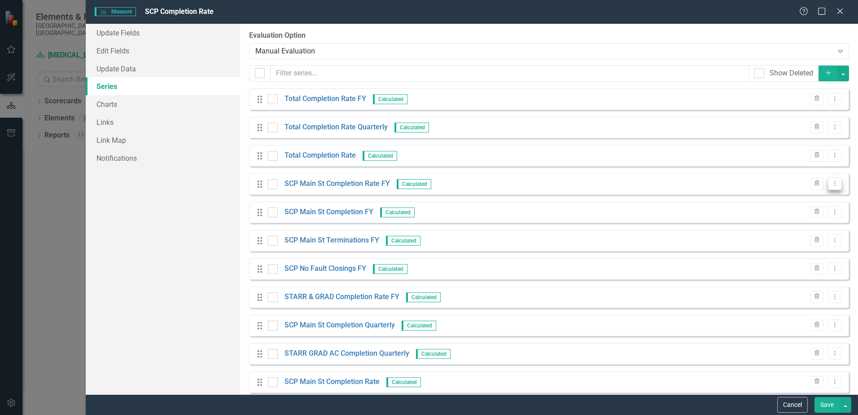
click at [832, 184] on button "Dropdown Menu" at bounding box center [835, 184] width 14 height 12
click at [793, 200] on link "Edit Edit Measure Series" at bounding box center [784, 198] width 102 height 17
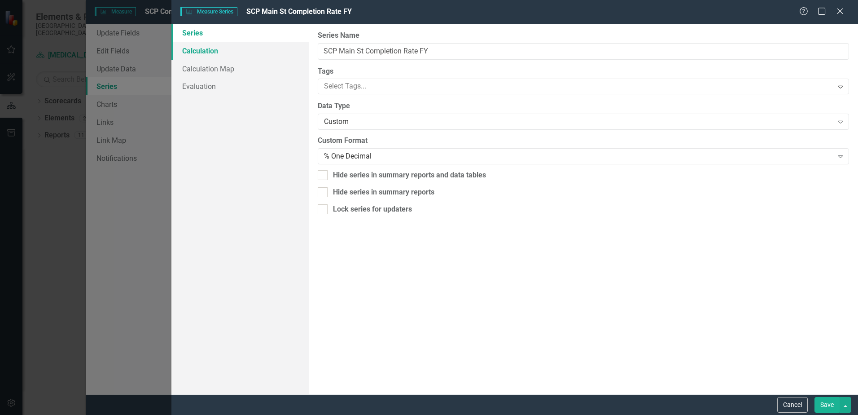
click at [192, 52] on link "Calculation" at bounding box center [239, 51] width 137 height 18
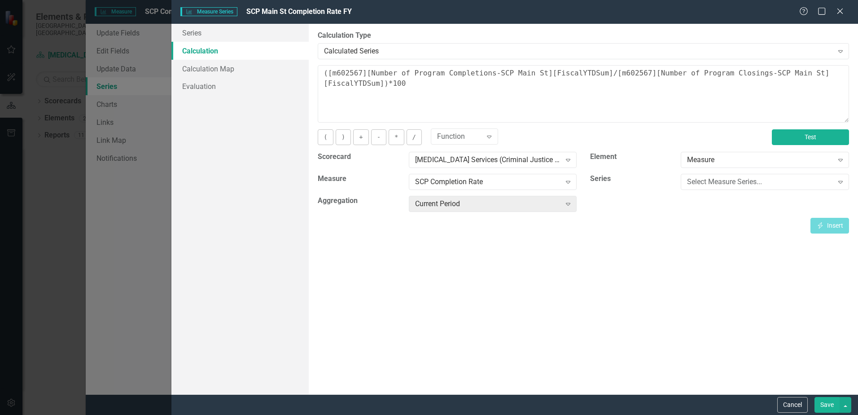
click at [806, 138] on button "Test" at bounding box center [810, 137] width 77 height 16
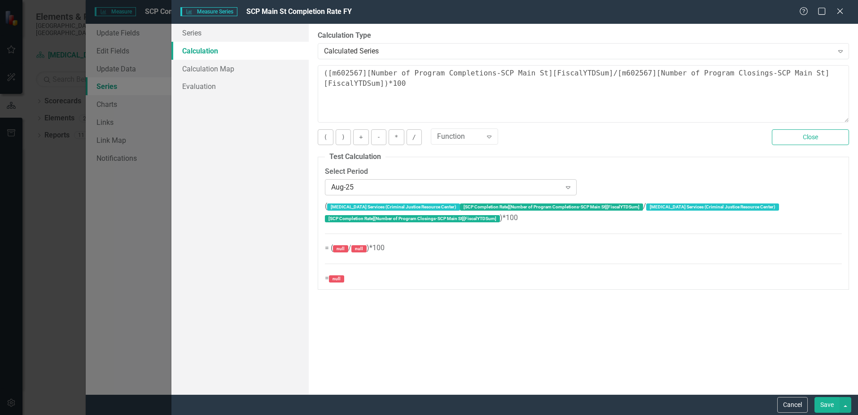
click at [369, 184] on div "Aug-25" at bounding box center [445, 187] width 229 height 10
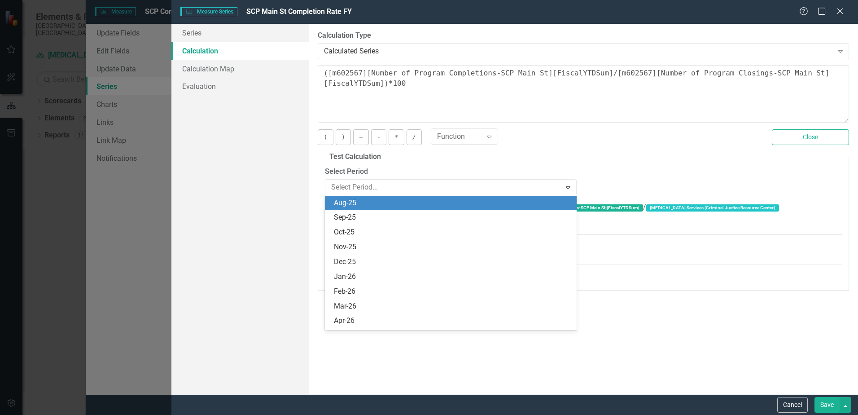
scroll to position [2578, 0]
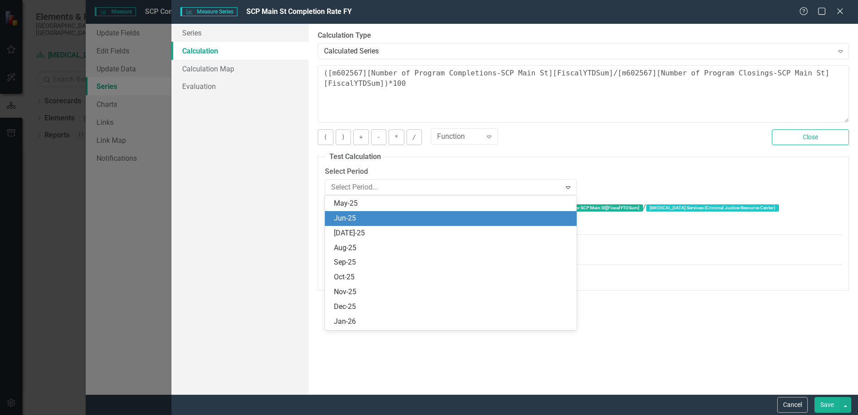
click at [352, 214] on div "Jun-25" at bounding box center [452, 218] width 237 height 10
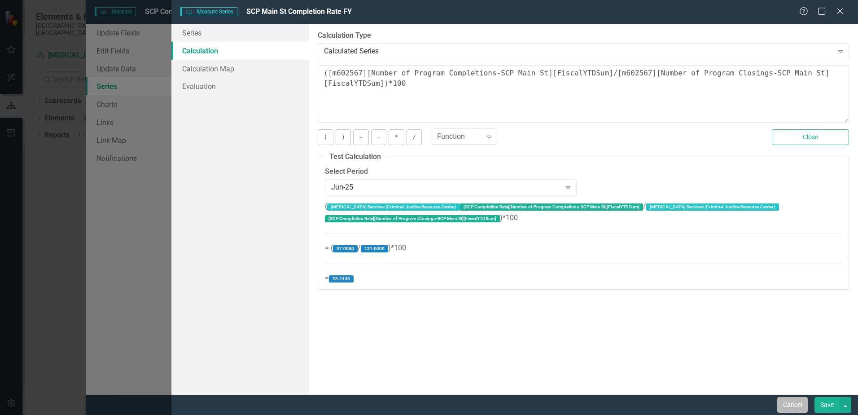
click at [790, 404] on button "Cancel" at bounding box center [792, 405] width 31 height 16
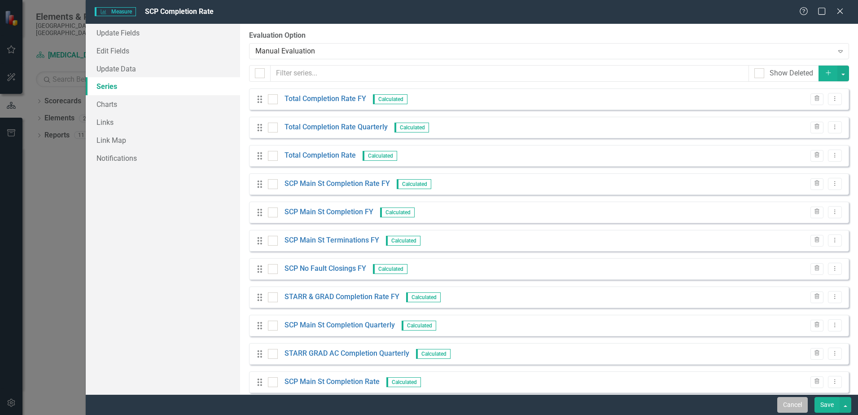
click at [796, 402] on button "Cancel" at bounding box center [792, 405] width 31 height 16
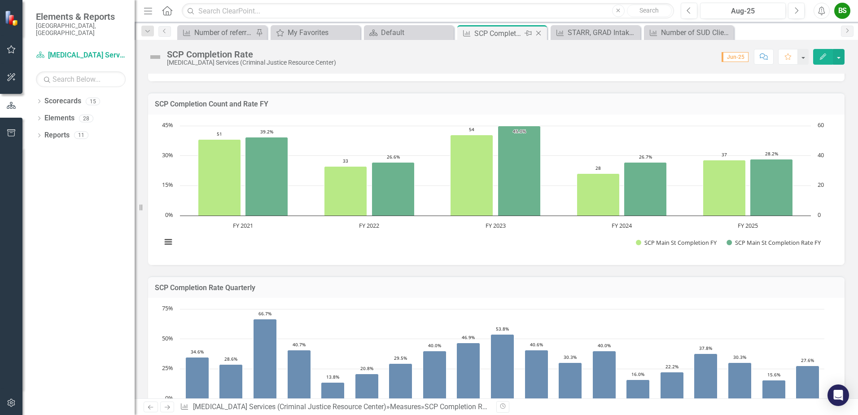
click at [541, 34] on icon "Close" at bounding box center [538, 33] width 9 height 7
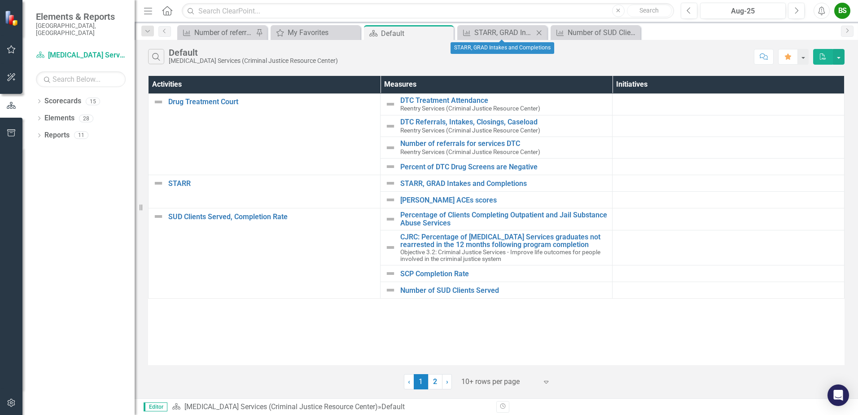
click at [539, 34] on icon "Close" at bounding box center [538, 32] width 9 height 7
click at [541, 33] on icon "Close" at bounding box center [538, 32] width 9 height 7
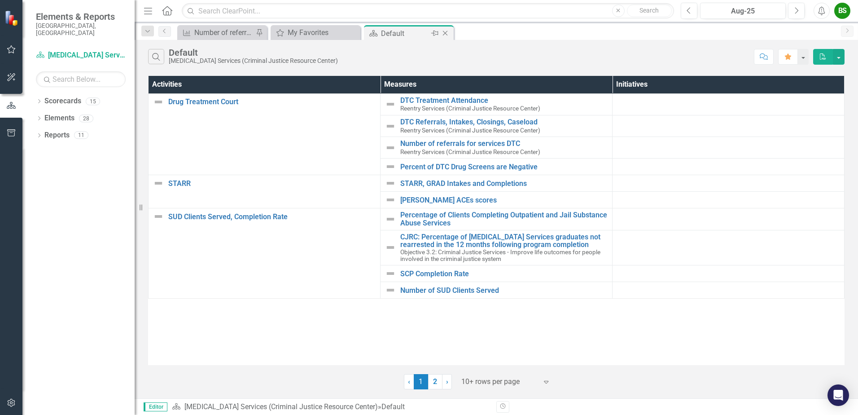
click at [449, 34] on icon "Close" at bounding box center [445, 33] width 9 height 7
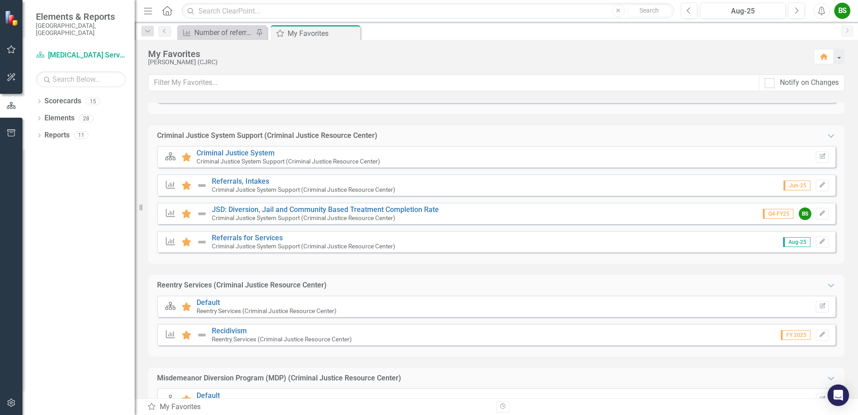
scroll to position [269, 0]
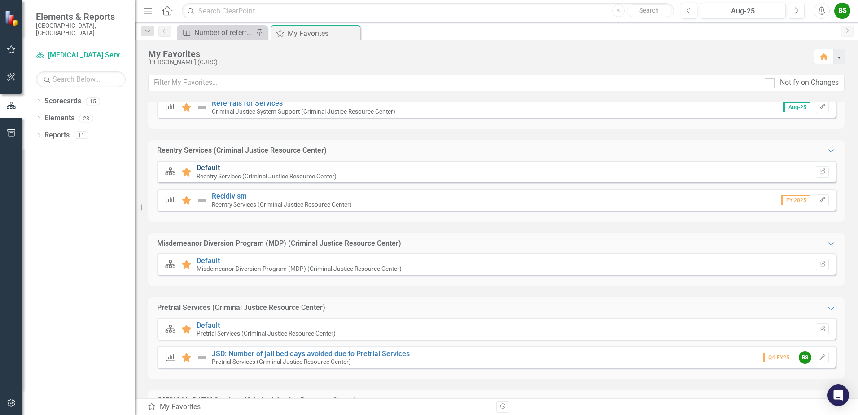
click at [208, 169] on link "Default" at bounding box center [207, 167] width 23 height 9
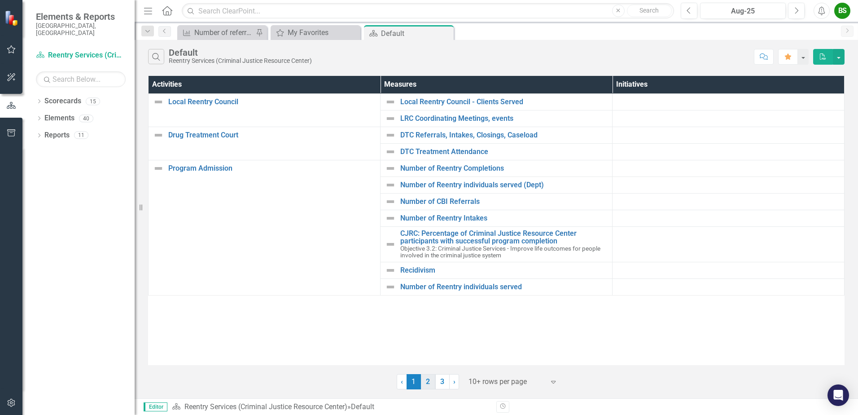
click at [427, 384] on link "2" at bounding box center [428, 381] width 14 height 15
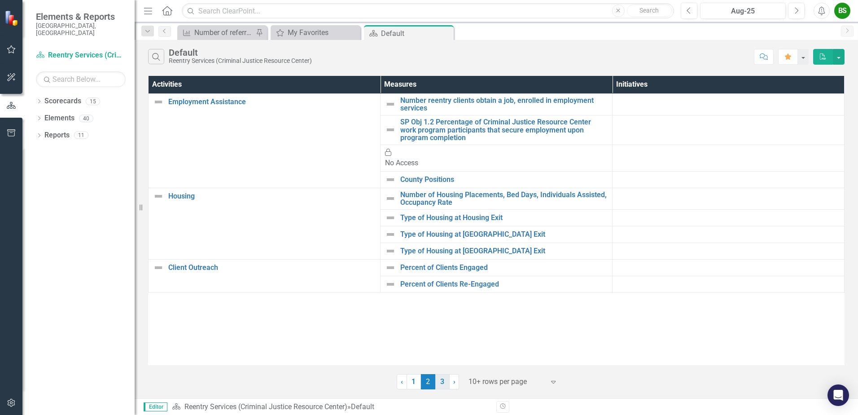
click at [442, 383] on link "3" at bounding box center [442, 381] width 14 height 15
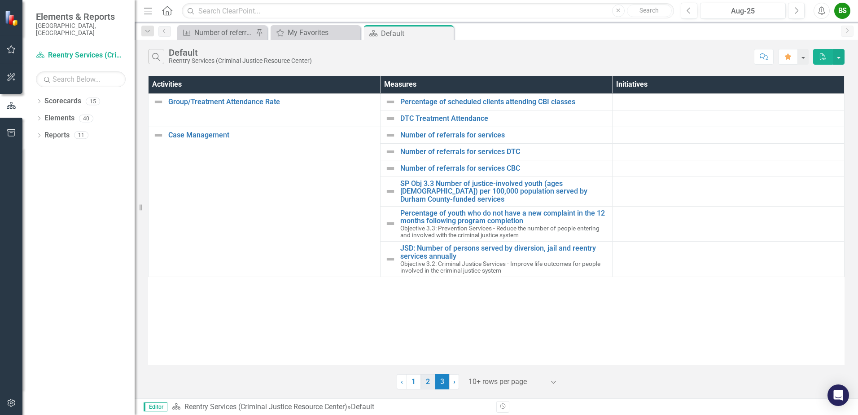
click at [429, 381] on link "2" at bounding box center [428, 381] width 14 height 15
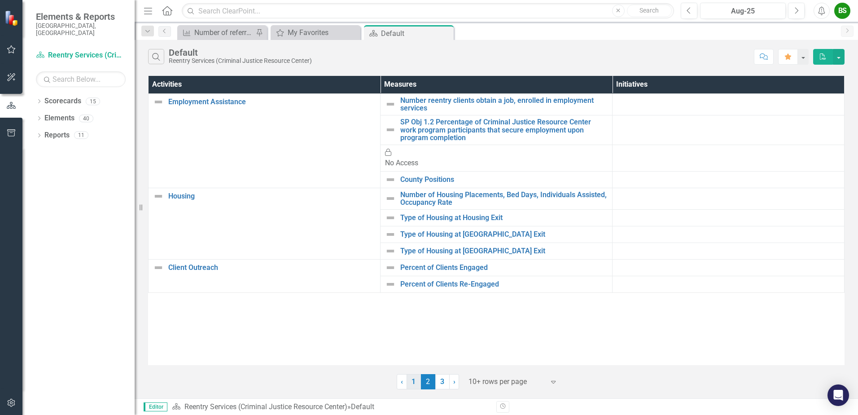
click at [413, 384] on link "1" at bounding box center [413, 381] width 14 height 15
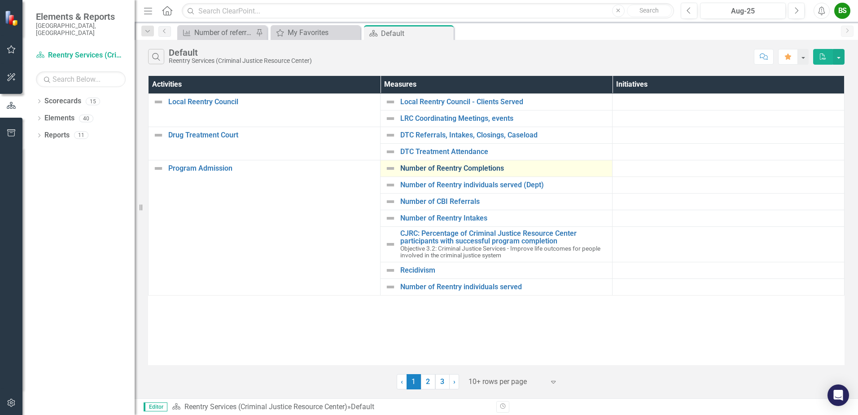
click at [486, 165] on link "Number of Reentry Completions" at bounding box center [503, 168] width 207 height 8
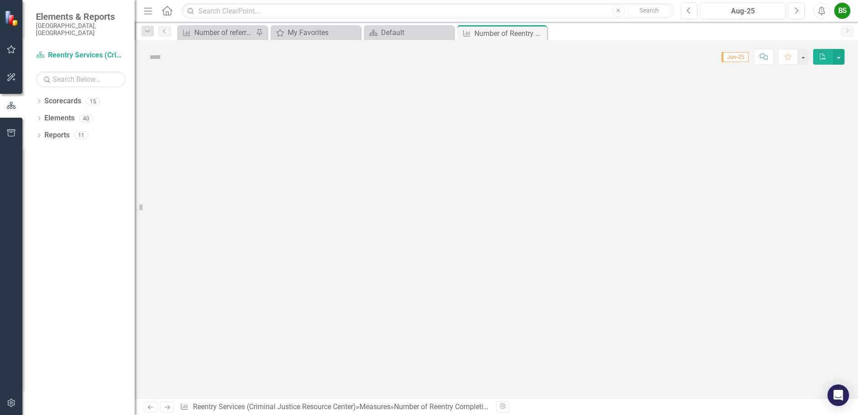
click at [486, 165] on div at bounding box center [496, 236] width 723 height 324
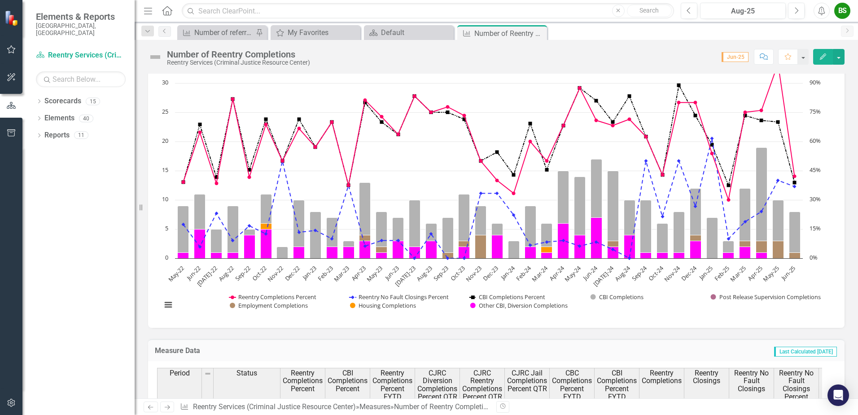
scroll to position [227, 0]
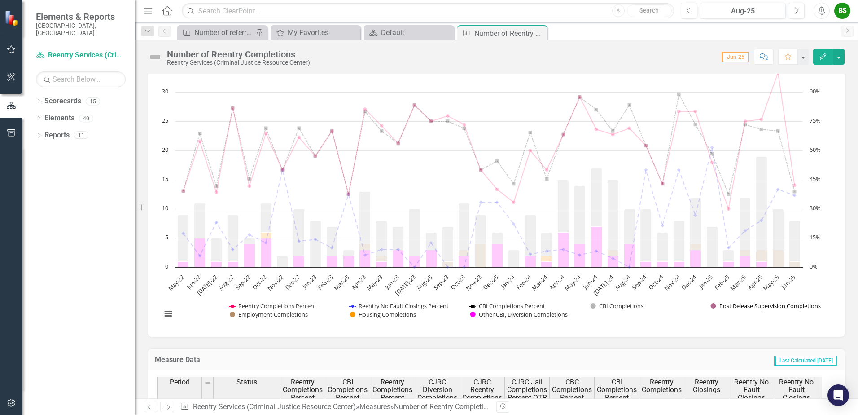
click at [715, 303] on button "Show Post Release Supervision Completions" at bounding box center [766, 305] width 110 height 8
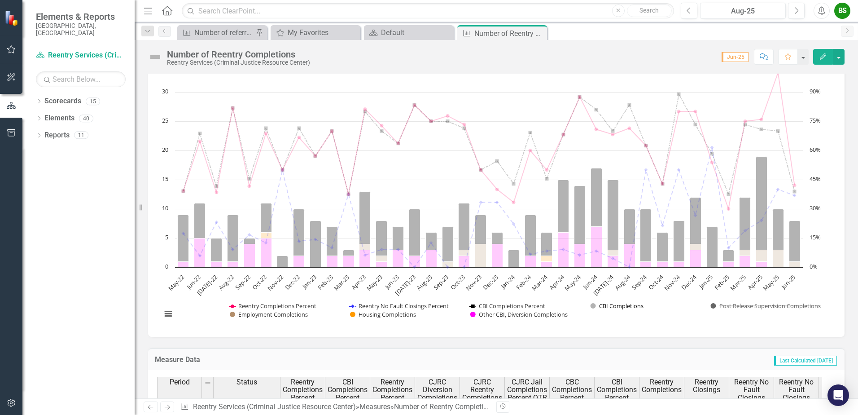
click at [597, 304] on button "Show CBI Completions" at bounding box center [616, 305] width 53 height 8
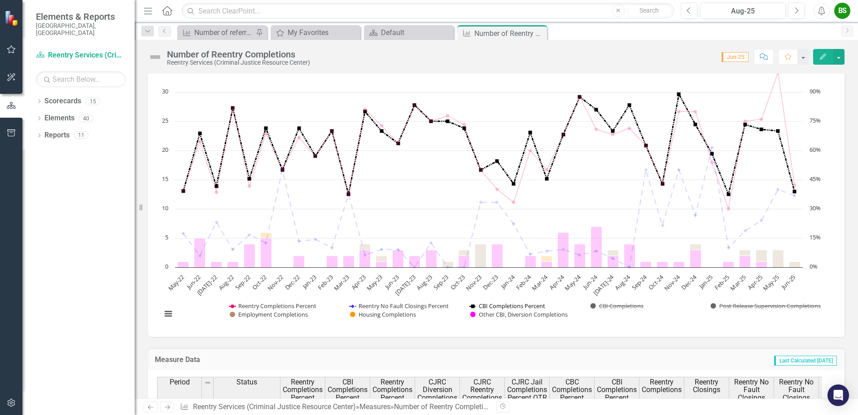
click at [473, 306] on button "Show CBI Completions Percent" at bounding box center [507, 305] width 76 height 8
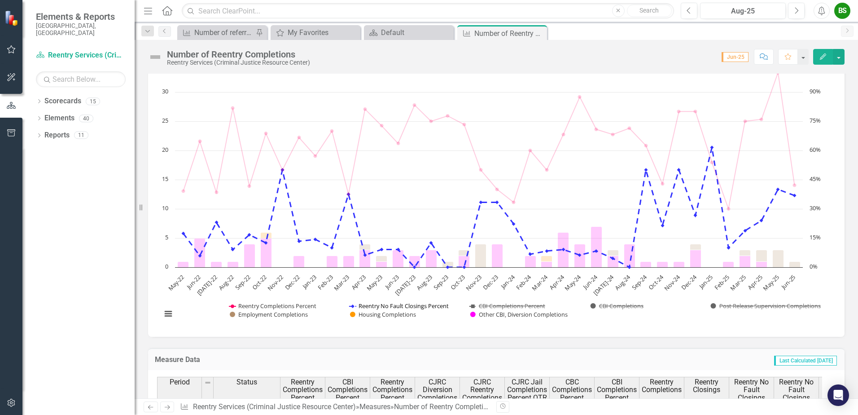
click at [354, 305] on button "Show Reentry No Fault Closings Percent" at bounding box center [399, 305] width 100 height 8
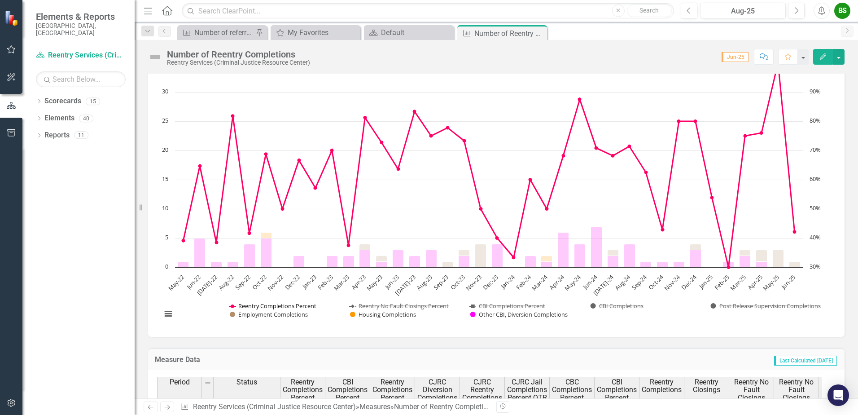
click at [230, 306] on button "Show Reentry Completions Percent" at bounding box center [273, 305] width 88 height 8
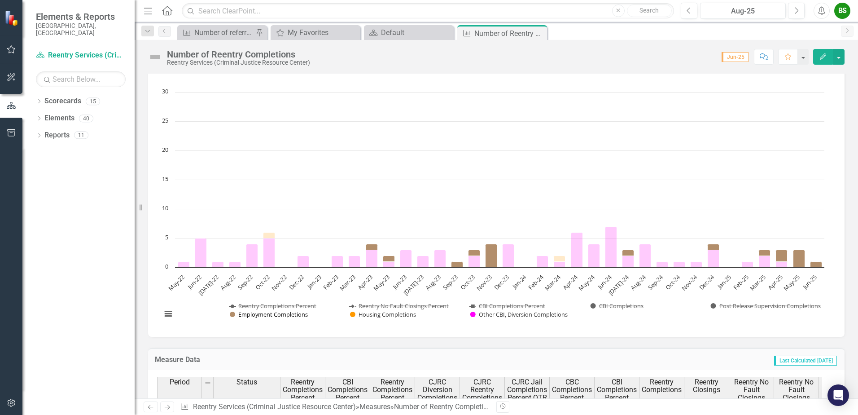
click at [230, 317] on button "Show Employment Completions" at bounding box center [269, 314] width 78 height 8
click at [354, 314] on button "Show Housing Completions" at bounding box center [383, 314] width 66 height 8
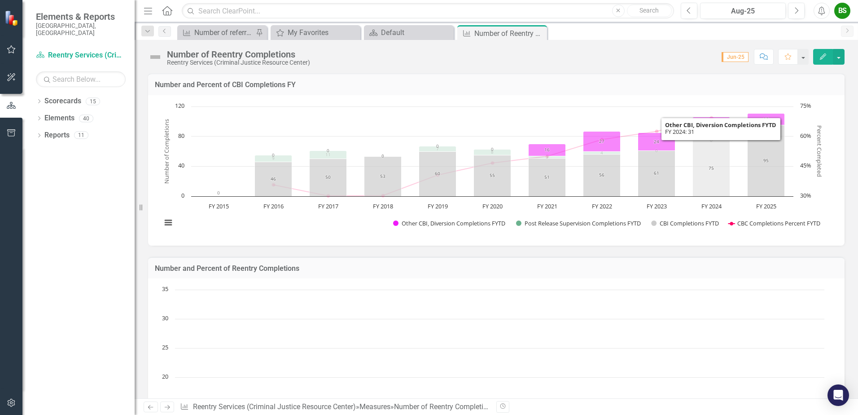
scroll to position [0, 0]
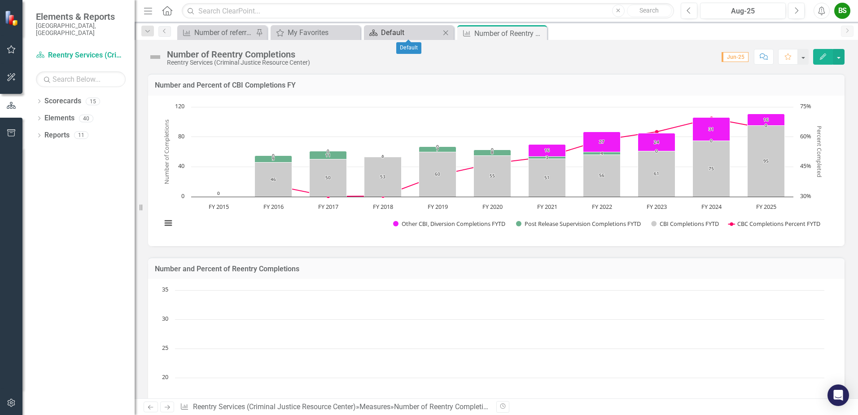
click at [408, 32] on div "Default" at bounding box center [410, 32] width 59 height 11
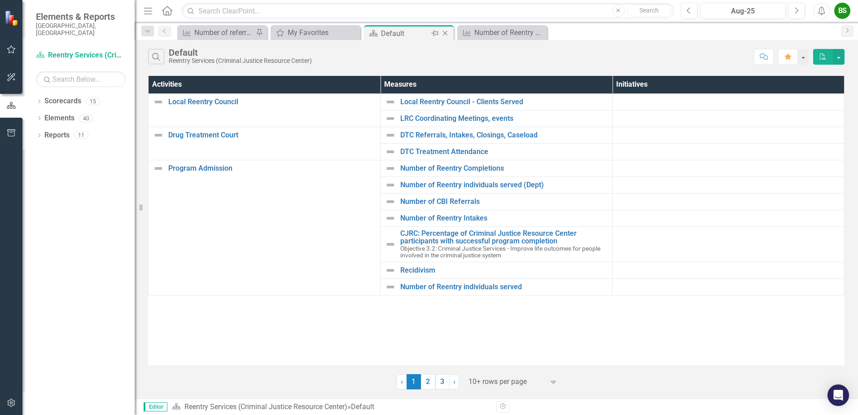
click at [446, 35] on icon "Close" at bounding box center [445, 33] width 9 height 7
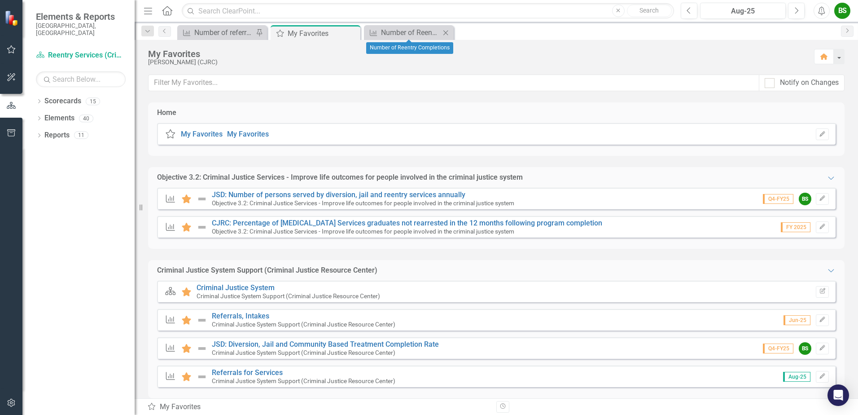
click at [452, 35] on div "Measure Number of Reentry Completions Close" at bounding box center [409, 32] width 90 height 15
click at [447, 33] on icon "Close" at bounding box center [445, 32] width 9 height 7
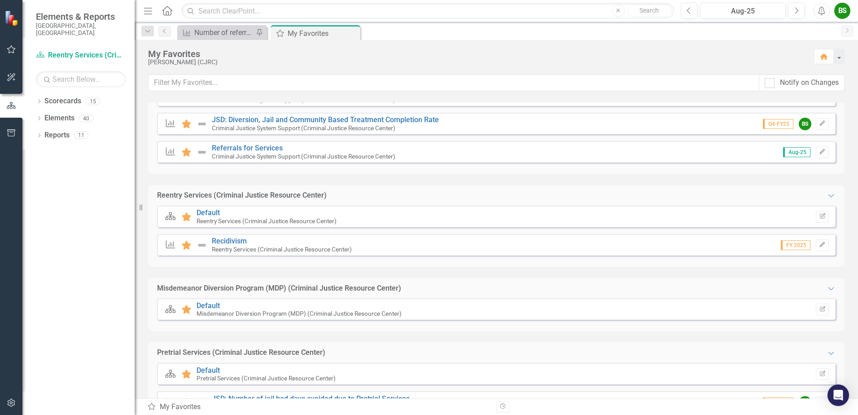
scroll to position [447, 0]
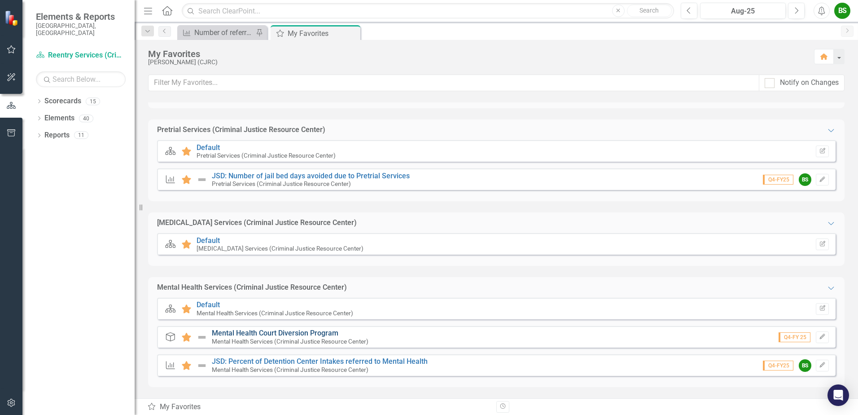
click at [234, 329] on link "Mental Health Court Diversion Program" at bounding box center [275, 332] width 127 height 9
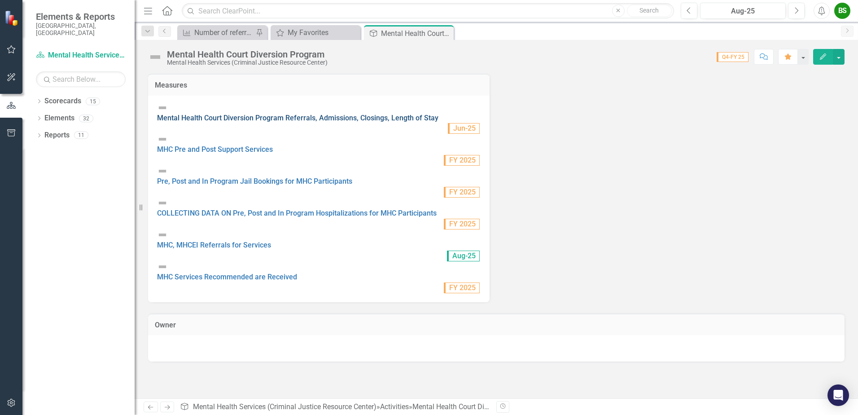
click at [381, 115] on link "Mental Health Court Diversion Program Referrals, Admissions, Closings, Length o…" at bounding box center [297, 118] width 281 height 9
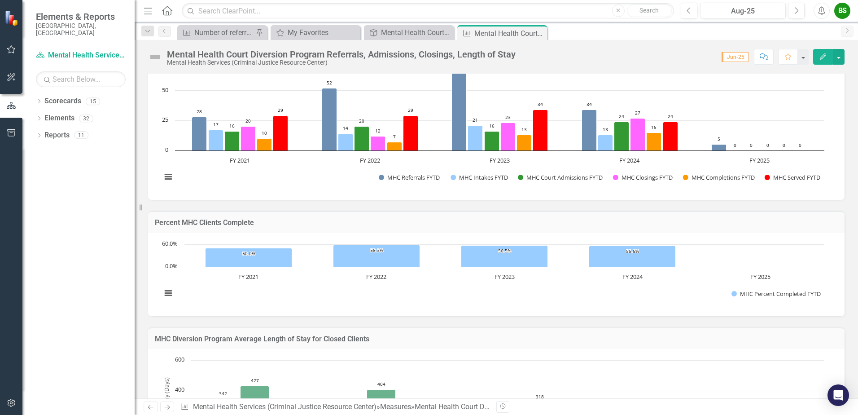
scroll to position [769, 0]
